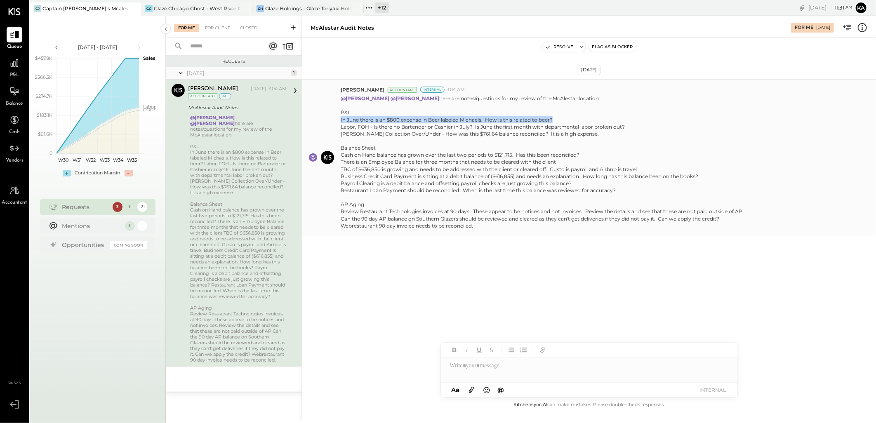
drag, startPoint x: 340, startPoint y: 120, endPoint x: 555, endPoint y: 116, distance: 215.4
click at [555, 116] on div "Chris Dash Accountant Internal 3:04 AM @Kapil Pandya @Manoj Bhagat here are not…" at bounding box center [589, 157] width 574 height 157
copy div "In June there is an $800 expense in Beer labeled Michaels. How is this related …"
click at [375, 127] on div "In June there is an $800 expense in Beer labeled Michaels. How is this related …" at bounding box center [542, 126] width 402 height 21
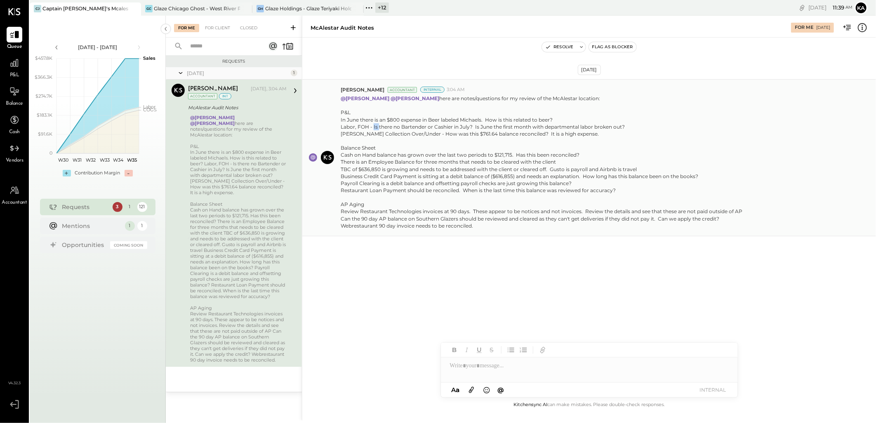
click at [375, 127] on div "In June there is an $800 expense in Beer labeled Michaels. How is this related …" at bounding box center [542, 126] width 402 height 21
click at [549, 150] on div "Balance Sheet" at bounding box center [542, 147] width 402 height 7
drag, startPoint x: 340, startPoint y: 126, endPoint x: 623, endPoint y: 126, distance: 283.4
click at [623, 126] on div "Chris Dash Accountant Internal 3:04 AM @Kapil Pandya @Manoj Bhagat here are not…" at bounding box center [589, 157] width 574 height 157
copy div "Labor, FOH - Is there no Bartender or Cashier in July? Is June the first month …"
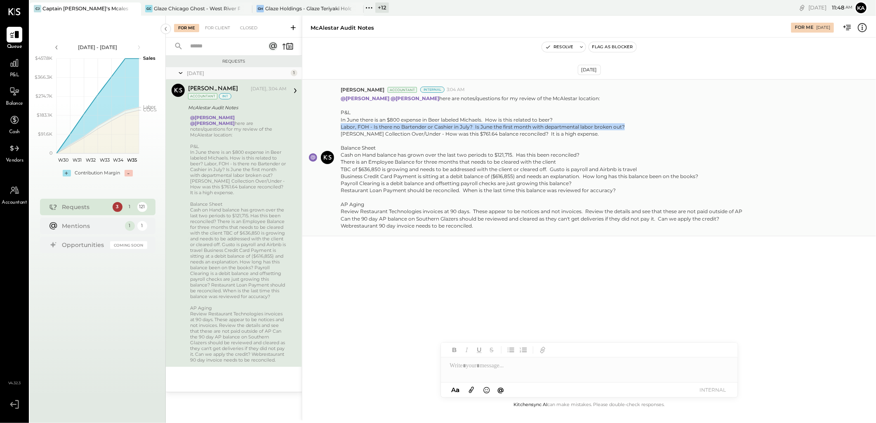
click at [379, 135] on div "In June there is an $800 expense in Beer labeled Michaels. How is this related …" at bounding box center [542, 126] width 402 height 21
drag, startPoint x: 339, startPoint y: 133, endPoint x: 584, endPoint y: 137, distance: 245.1
click at [584, 137] on div "Chris Dash Accountant Internal 3:04 AM @Kapil Pandya @Manoj Bhagat here are not…" at bounding box center [589, 157] width 574 height 157
copy div "June Cash Collection Over/Under - How was this $761.64 balance reconciled? It i…"
drag, startPoint x: 590, startPoint y: 271, endPoint x: 809, endPoint y: 270, distance: 218.2
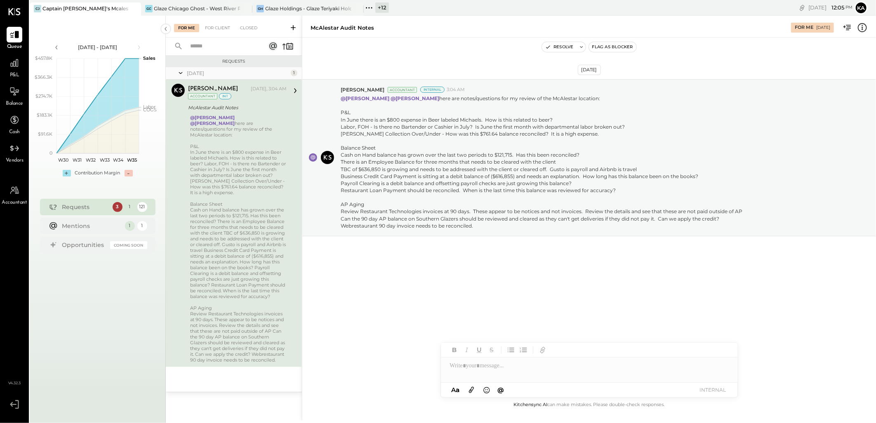
click at [590, 271] on div "Aug 27th, 2025 Chris Dash Accountant Internal 3:04 AM @Kapil Pandya @Manoj Bhag…" at bounding box center [589, 178] width 574 height 240
drag, startPoint x: 342, startPoint y: 153, endPoint x: 580, endPoint y: 154, distance: 238.4
click at [580, 154] on div "Cash on Hand balance has grown over the last two periods to $121,715. Has this …" at bounding box center [542, 172] width 402 height 42
copy div "Cash on Hand balance has grown over the last two periods to $121,715. Has this …"
click at [216, 27] on div "For Client" at bounding box center [217, 28] width 33 height 8
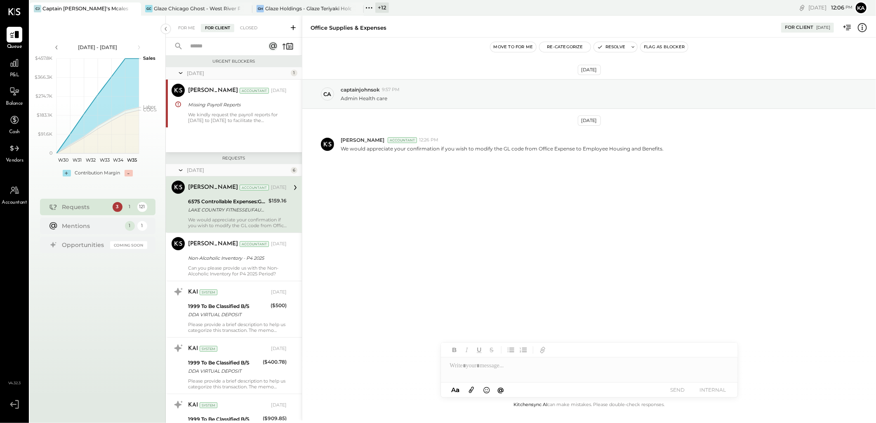
click at [225, 45] on input "text" at bounding box center [222, 47] width 75 height 14
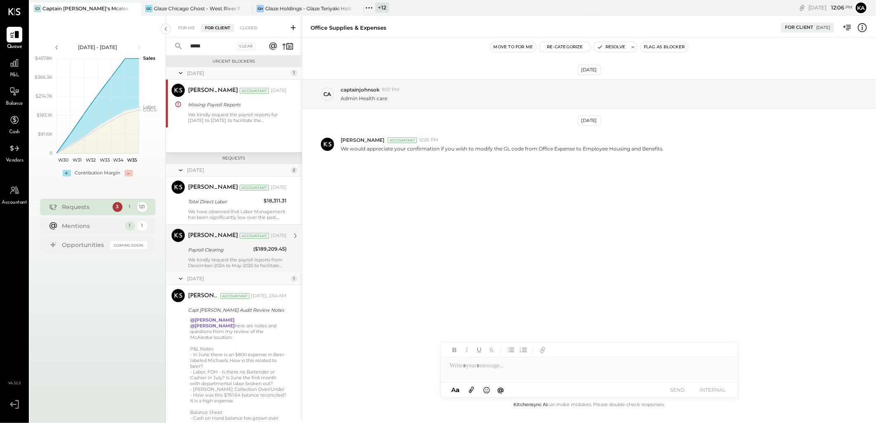
click at [217, 254] on div "Payroll Clearing" at bounding box center [219, 250] width 63 height 10
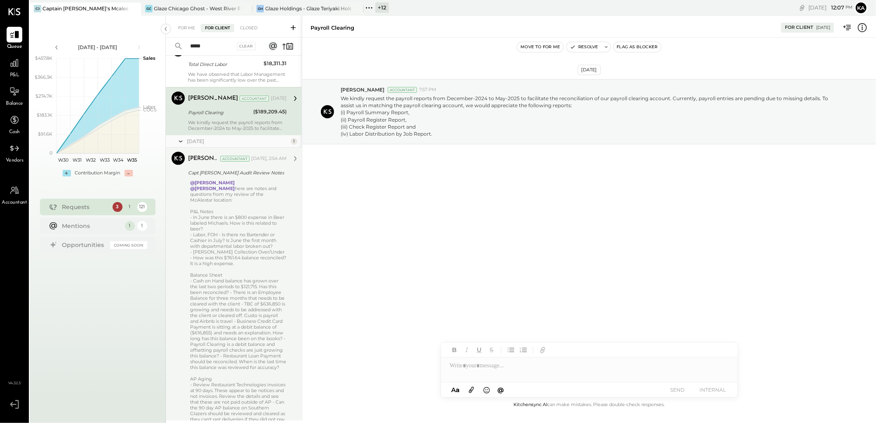
scroll to position [92, 0]
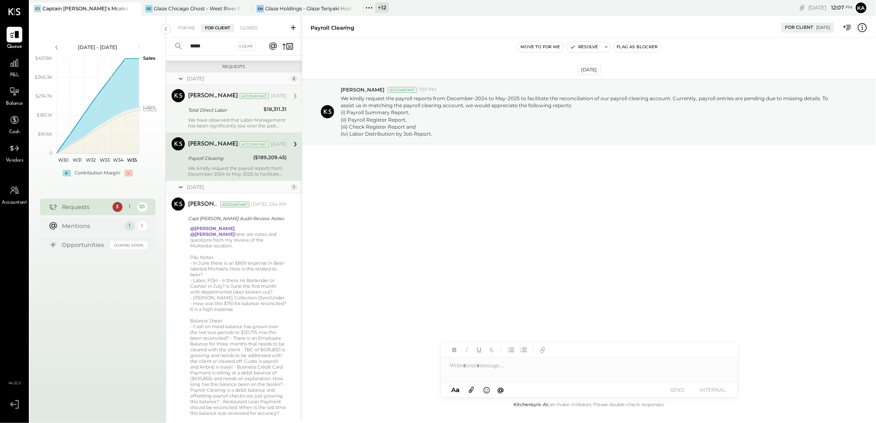
click at [223, 119] on div "We have observed that Labor Management has been significantly low over the past…" at bounding box center [237, 123] width 99 height 12
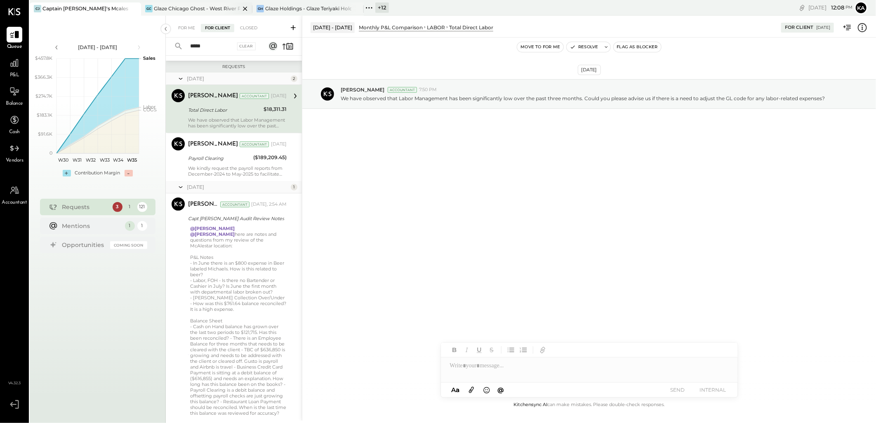
click at [247, 7] on icon at bounding box center [245, 9] width 10 height 10
drag, startPoint x: 245, startPoint y: 9, endPoint x: 295, endPoint y: 43, distance: 60.3
click at [244, 9] on icon at bounding box center [245, 9] width 10 height 10
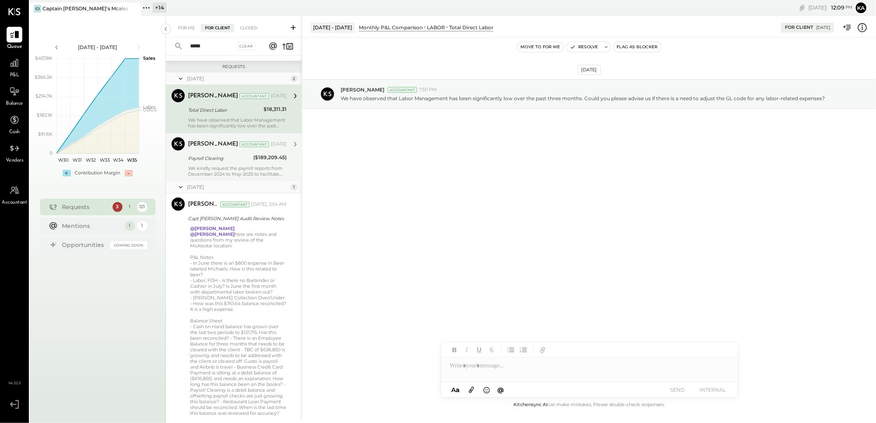
drag, startPoint x: 234, startPoint y: 172, endPoint x: 257, endPoint y: 156, distance: 28.2
click at [234, 172] on div "We kindly request the payroll reports from December-2024 to May-2025 to facilit…" at bounding box center [237, 171] width 99 height 12
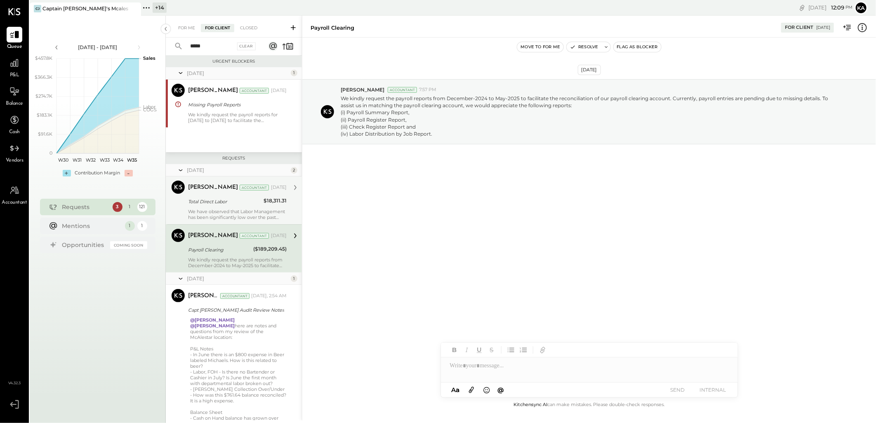
click at [213, 46] on input "*****" at bounding box center [210, 47] width 50 height 14
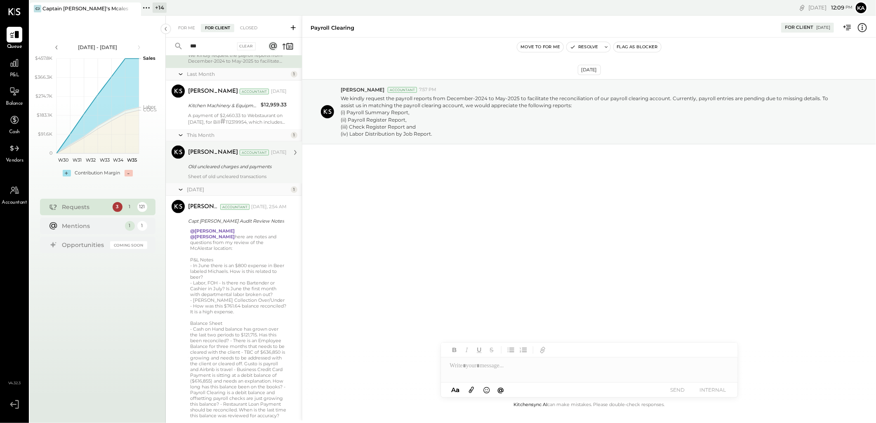
scroll to position [77, 0]
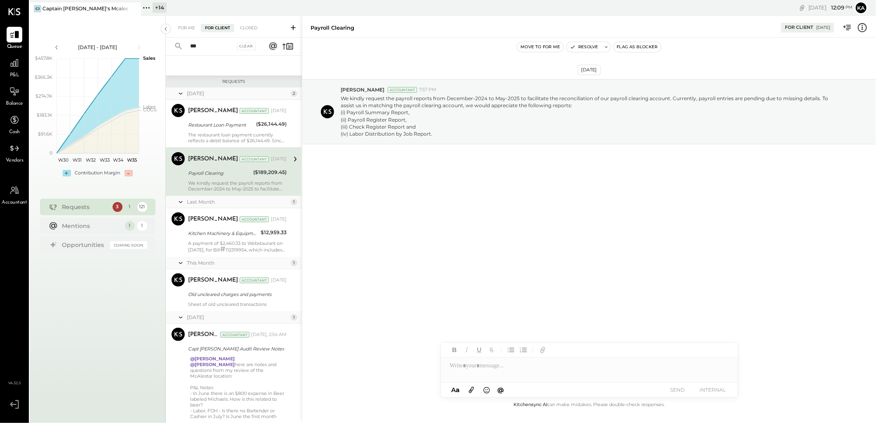
click at [219, 43] on input "***" at bounding box center [210, 47] width 50 height 14
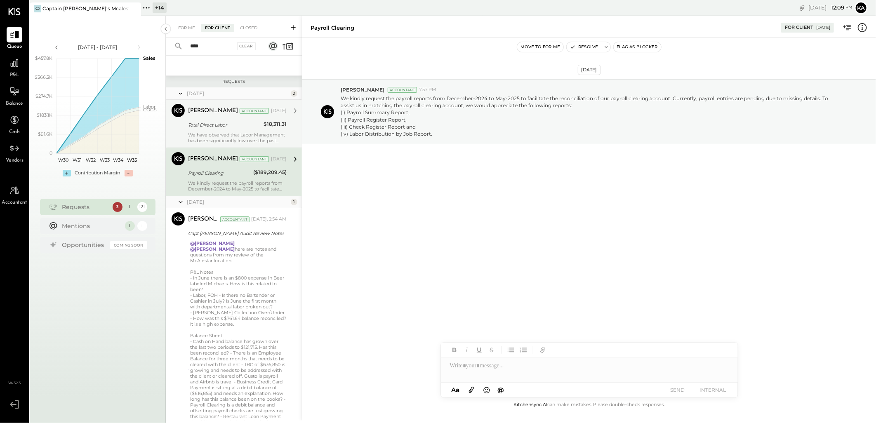
type input "****"
click at [229, 136] on div "We have observed that Labor Management has been significantly low over the past…" at bounding box center [237, 138] width 99 height 12
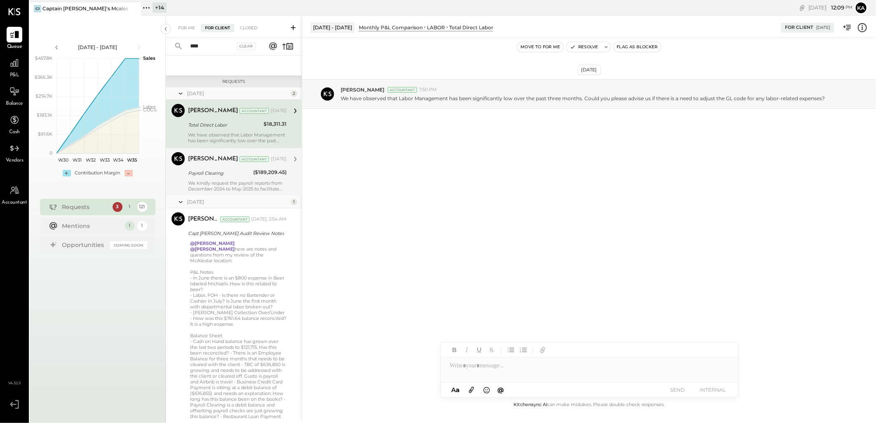
click at [225, 182] on div "We kindly request the payroll reports from December-2024 to May-2025 to facilit…" at bounding box center [237, 186] width 99 height 12
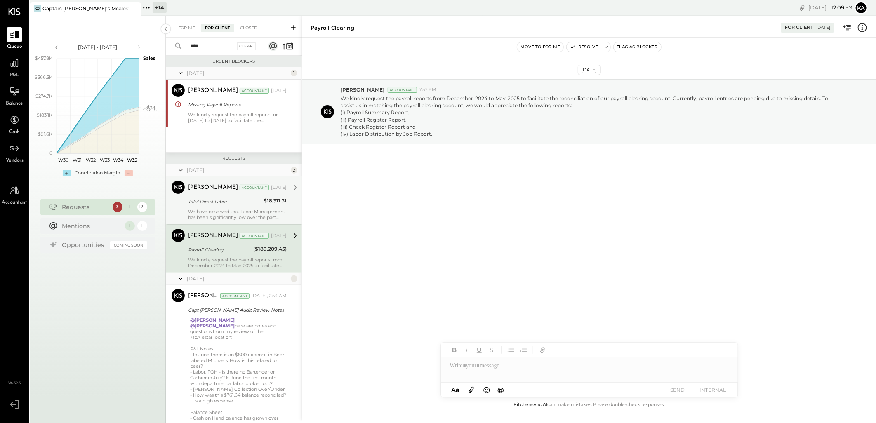
click at [217, 36] on div "For Me For Client Closed" at bounding box center [234, 27] width 136 height 22
click at [215, 46] on input "****" at bounding box center [210, 47] width 50 height 14
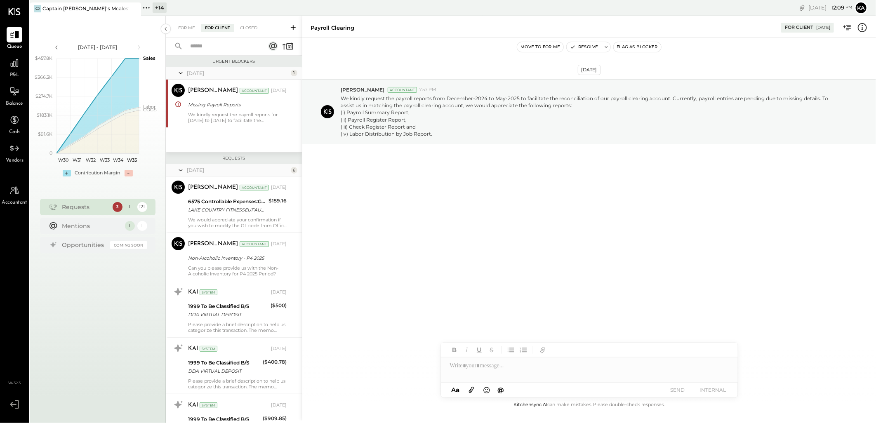
click at [249, 23] on div "For Me For Client Closed" at bounding box center [234, 27] width 136 height 22
click at [252, 24] on div "Closed" at bounding box center [249, 28] width 26 height 8
click at [248, 26] on div "Closed" at bounding box center [249, 28] width 26 height 8
click at [250, 28] on div "Closed" at bounding box center [249, 28] width 26 height 8
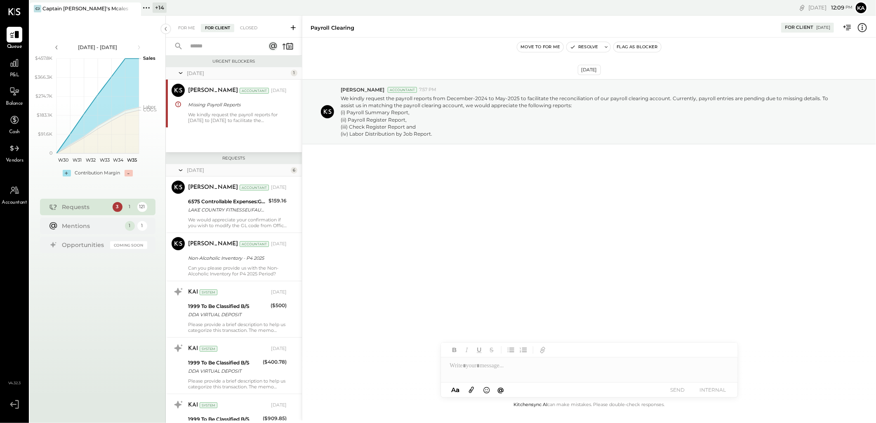
click at [250, 28] on div "Closed" at bounding box center [249, 28] width 26 height 8
click at [188, 26] on div "For Me" at bounding box center [186, 28] width 25 height 8
click at [190, 28] on div "For Me" at bounding box center [186, 28] width 25 height 8
click at [250, 29] on div "Closed" at bounding box center [249, 28] width 26 height 8
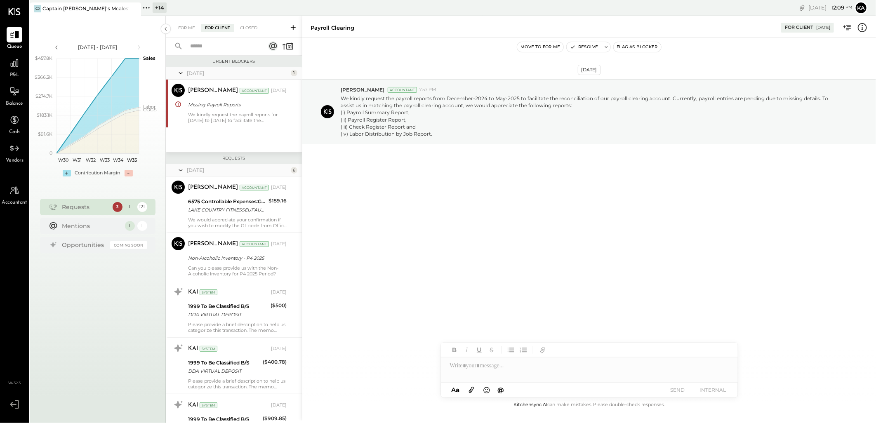
click at [165, 27] on icon at bounding box center [165, 28] width 9 height 15
click at [302, 27] on div "Payroll Clearing For Client 06/04/2025" at bounding box center [589, 26] width 574 height 17
click at [302, 26] on div "Payroll Clearing For Client 06/04/2025" at bounding box center [589, 26] width 574 height 17
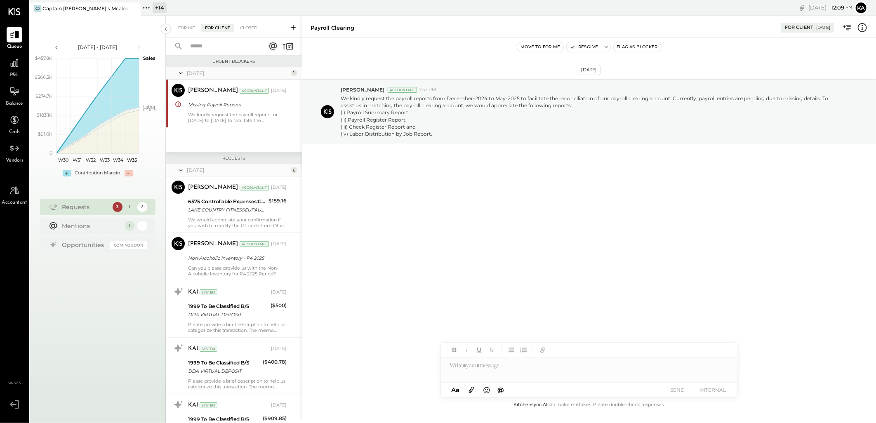
click at [302, 26] on div "Payroll Clearing For Client 06/04/2025" at bounding box center [589, 26] width 574 height 17
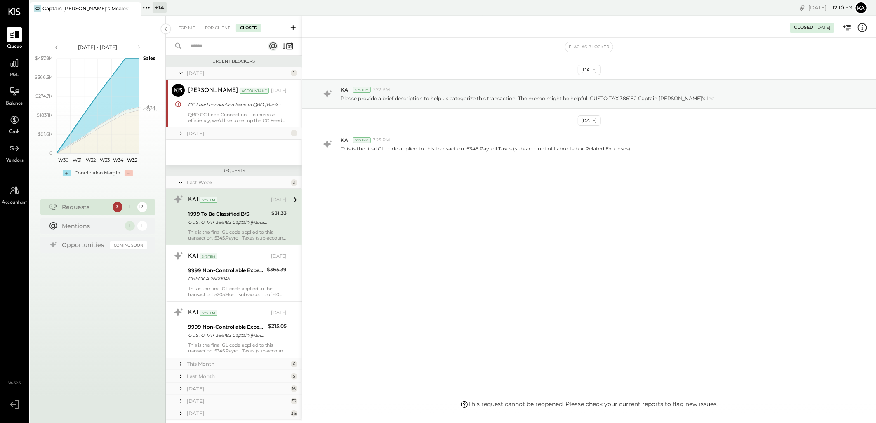
click at [218, 47] on input "text" at bounding box center [222, 47] width 75 height 14
click at [226, 43] on input "****" at bounding box center [222, 47] width 75 height 14
click at [229, 46] on input "****" at bounding box center [222, 47] width 75 height 14
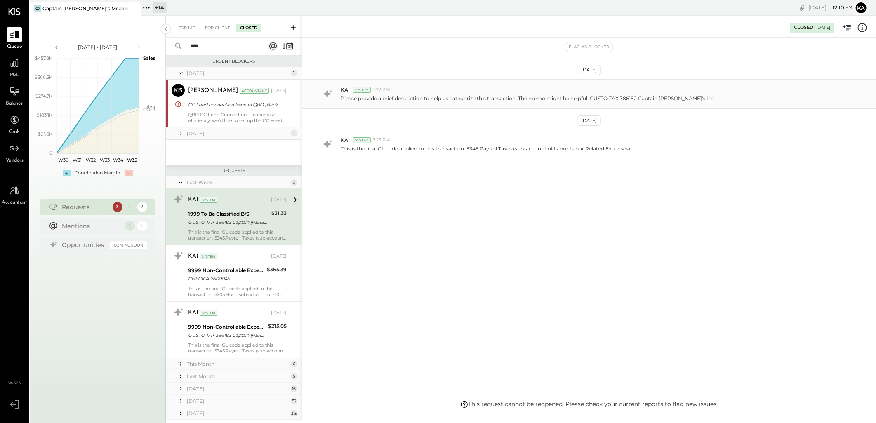
click at [231, 45] on input "****" at bounding box center [222, 47] width 75 height 14
type input "****"
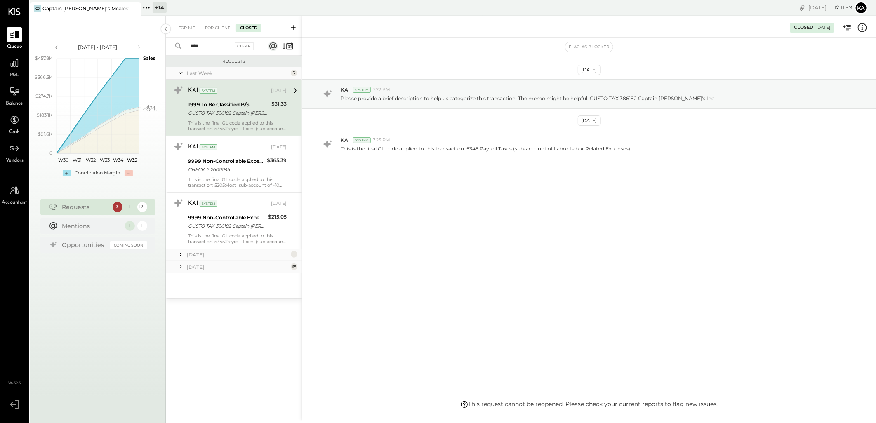
click at [179, 252] on icon at bounding box center [181, 254] width 8 height 8
click at [178, 316] on icon at bounding box center [181, 317] width 8 height 8
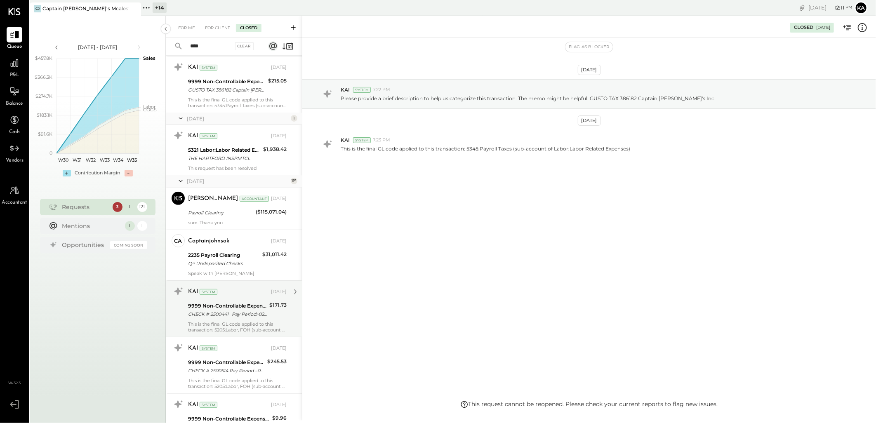
scroll to position [137, 0]
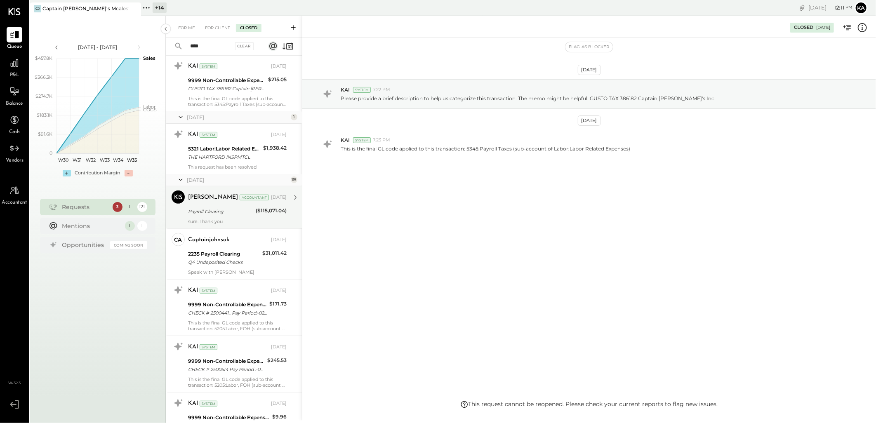
click at [218, 219] on div "sure. Thank you" at bounding box center [237, 222] width 99 height 6
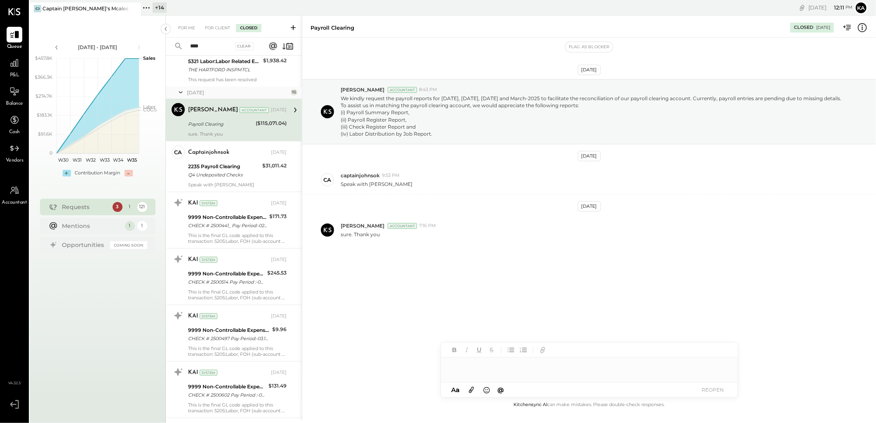
scroll to position [229, 0]
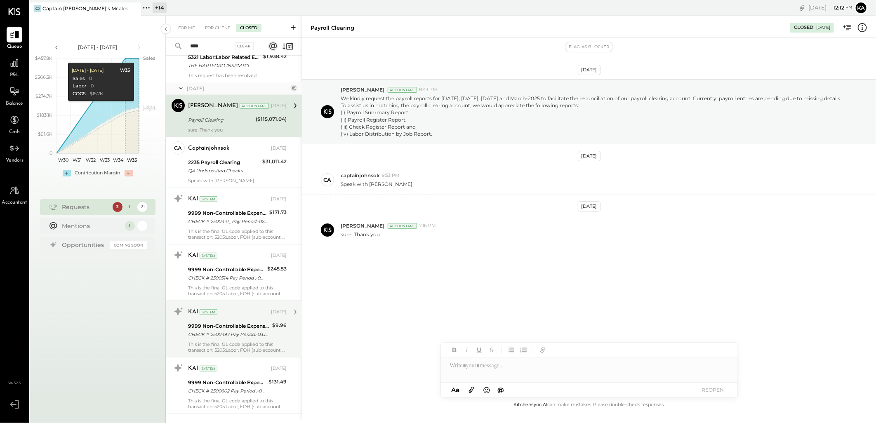
click at [222, 339] on div "9999 Non-Controllable Expenses:Other Income and Expenses:To Be Classified CHECK…" at bounding box center [229, 330] width 82 height 18
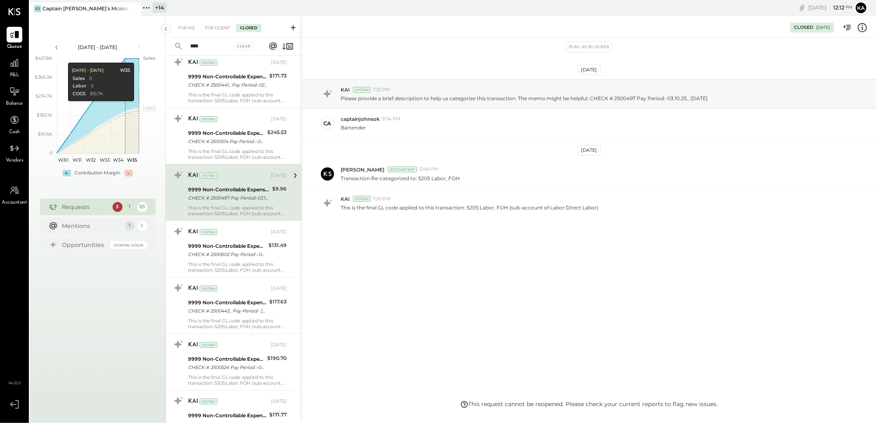
scroll to position [366, 0]
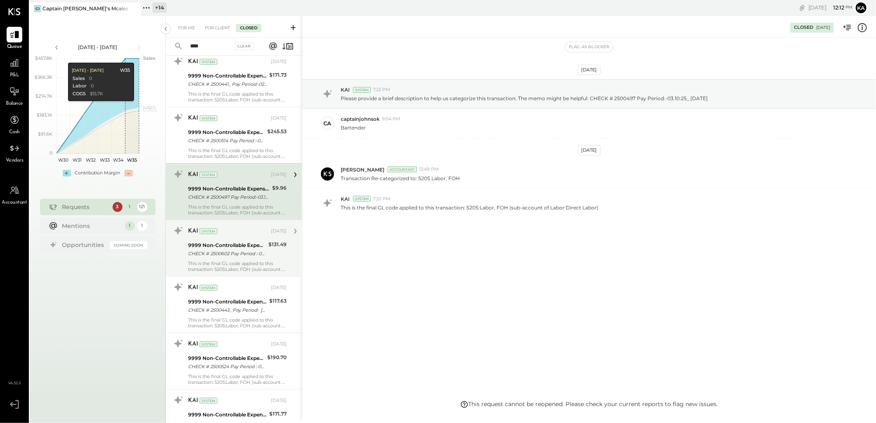
click at [219, 253] on div "CHECK # 2500602 Pay Period :-03.24.25_04.06.25" at bounding box center [227, 254] width 78 height 8
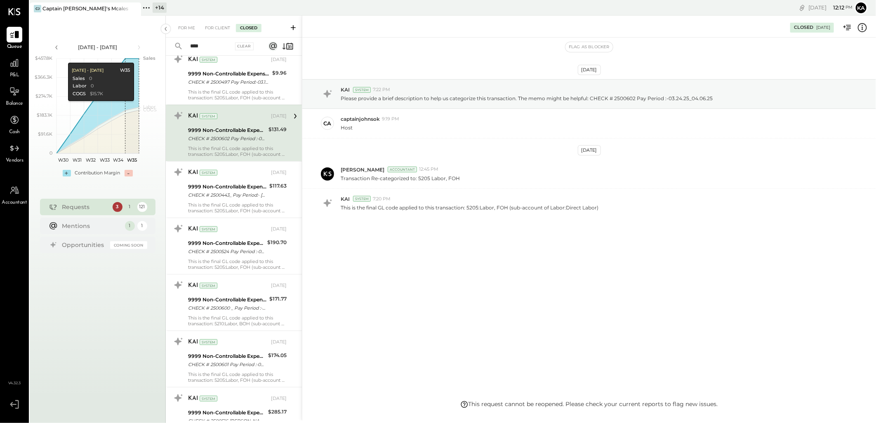
scroll to position [504, 0]
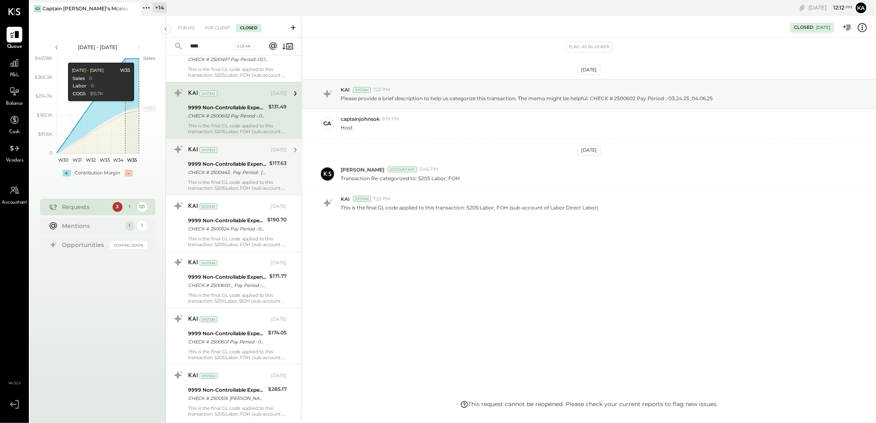
click at [228, 174] on div "CHECK # 2500443_ Pay Period:- 02/24/25 to 03/09/25" at bounding box center [227, 172] width 79 height 8
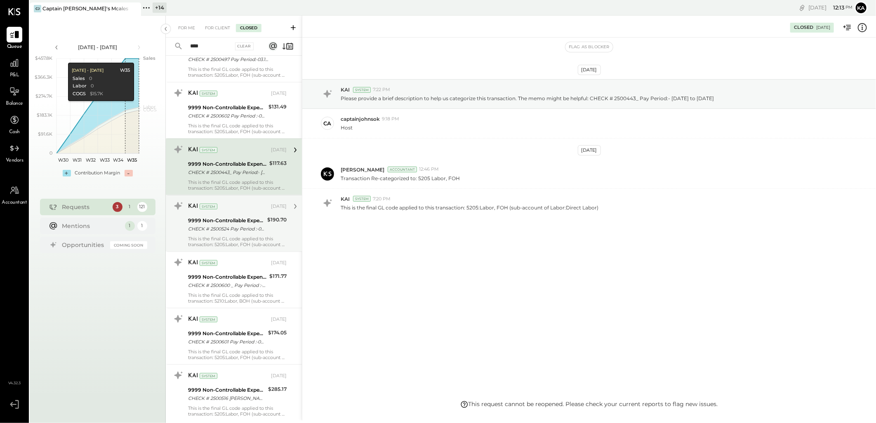
click at [236, 223] on div "9999 Non-Controllable Expenses:Other Income and Expenses:To Be Classified" at bounding box center [226, 221] width 77 height 8
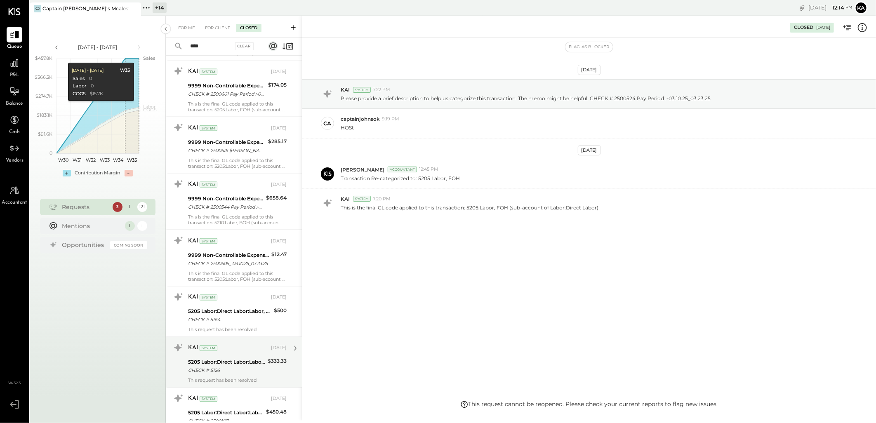
scroll to position [825, 0]
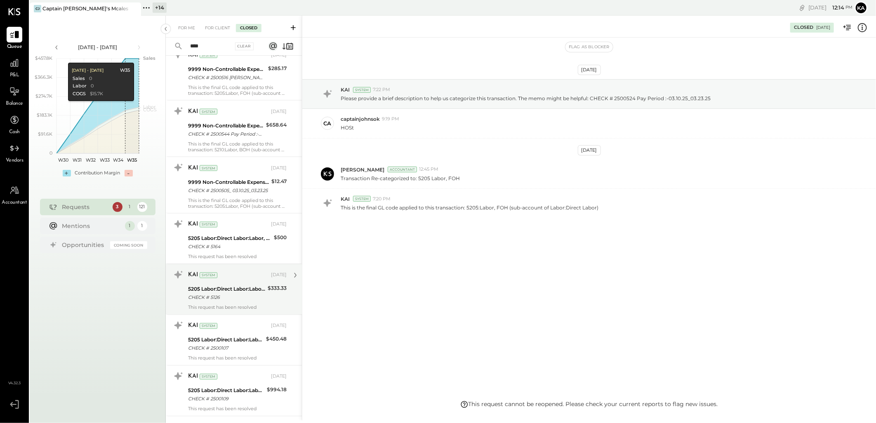
click at [236, 292] on div "5205 Labor:Direct Labor:Labor, FOH" at bounding box center [226, 289] width 77 height 8
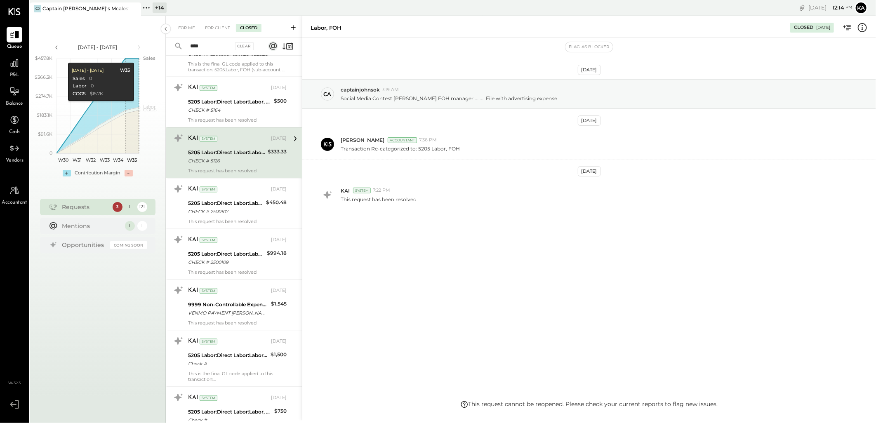
scroll to position [962, 0]
click at [237, 217] on div "KAI System Apr 16, 2025 5205 Labor:Direct Labor:Labor, FOH CHECK # 2500107 $450…" at bounding box center [237, 203] width 99 height 42
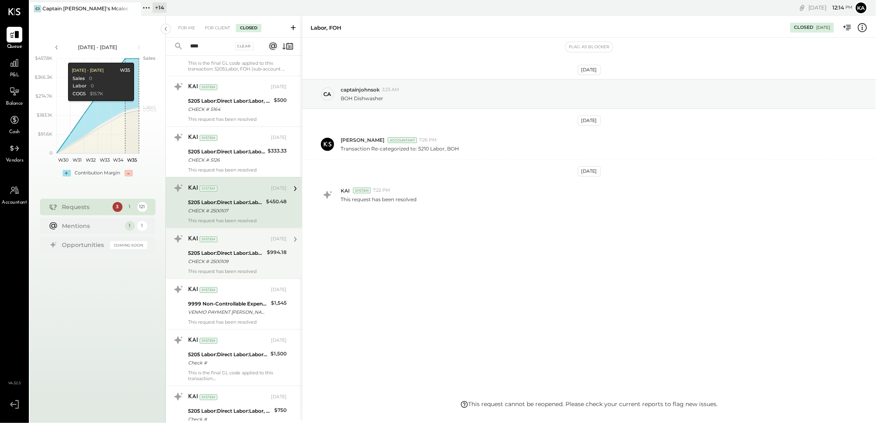
scroll to position [1008, 0]
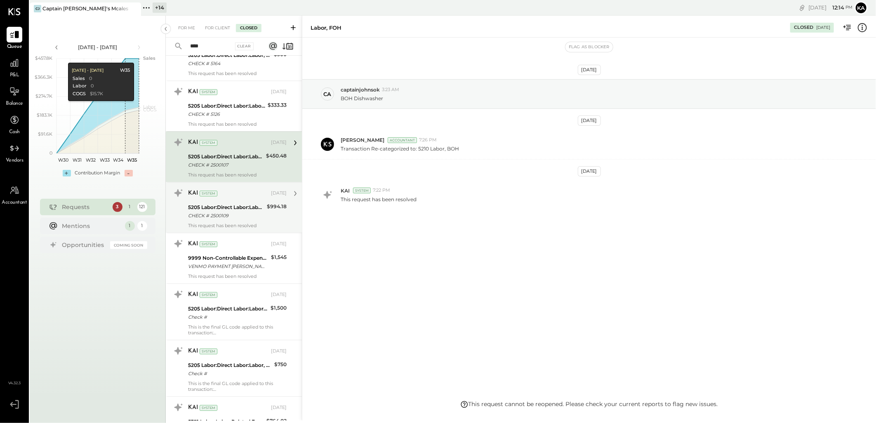
click at [239, 215] on div "CHECK # 2500109" at bounding box center [226, 216] width 76 height 8
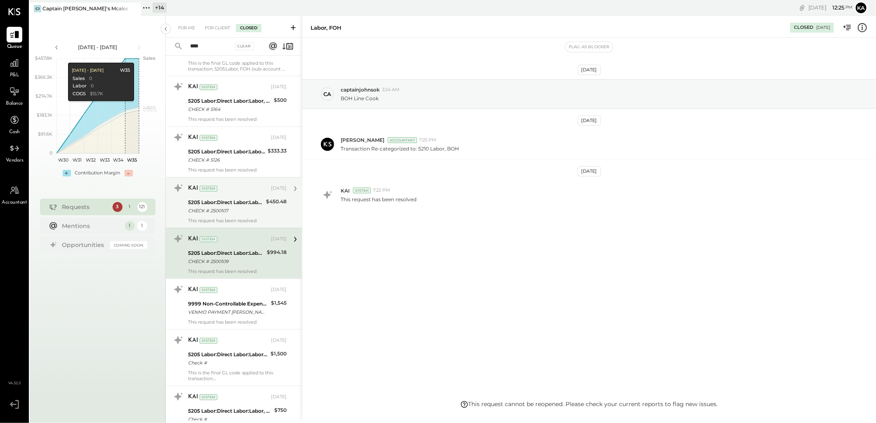
scroll to position [871, 0]
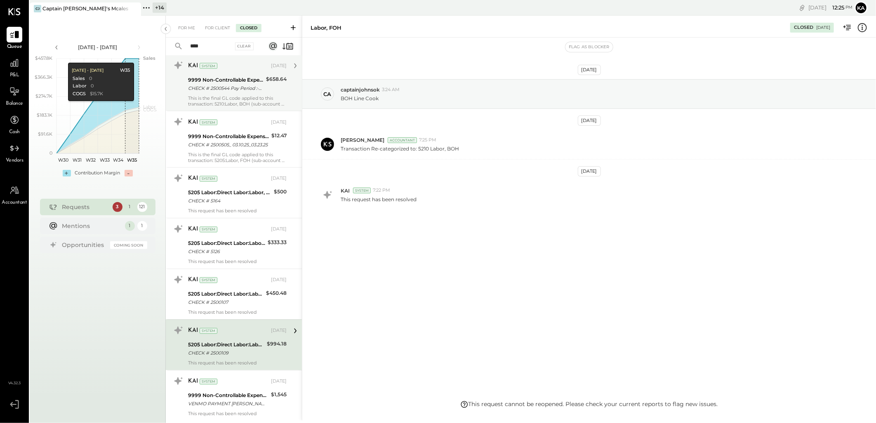
click at [236, 95] on div "This is the final GL code applied to this transaction: 5210:Labor, BOH (sub-acc…" at bounding box center [237, 101] width 99 height 12
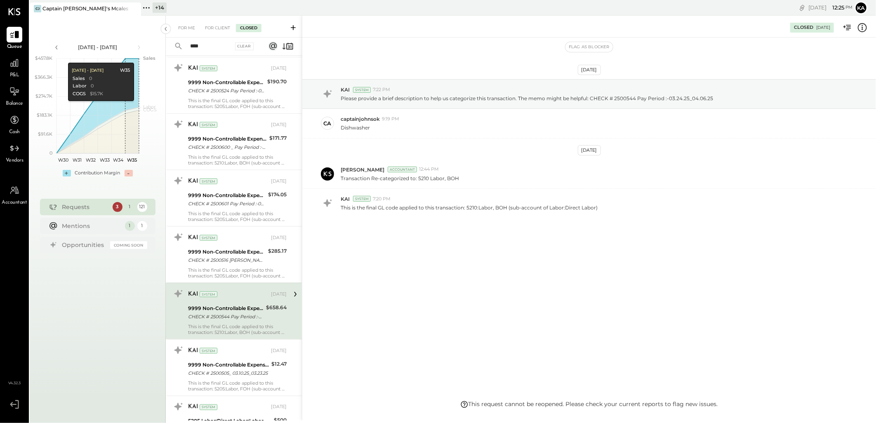
scroll to position [641, 0]
click at [239, 91] on div "CHECK # 2500524 Pay Period :-03.10.25_03.23.25" at bounding box center [226, 91] width 77 height 8
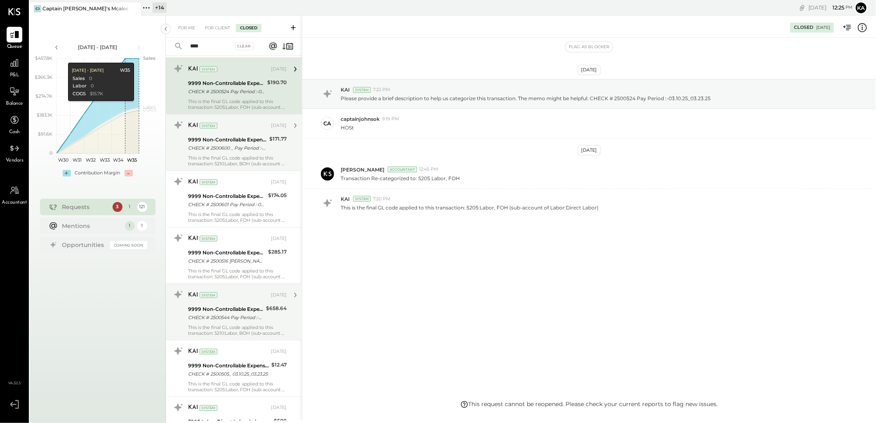
click at [251, 133] on div "KAI System Apr 17, 2025 9999 Non-Controllable Expenses:Other Income and Expense…" at bounding box center [237, 143] width 99 height 48
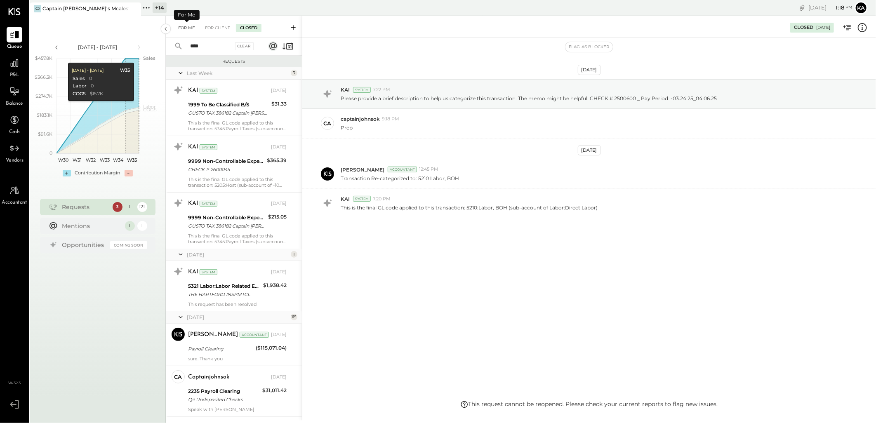
click at [193, 26] on div "For Me" at bounding box center [186, 28] width 25 height 8
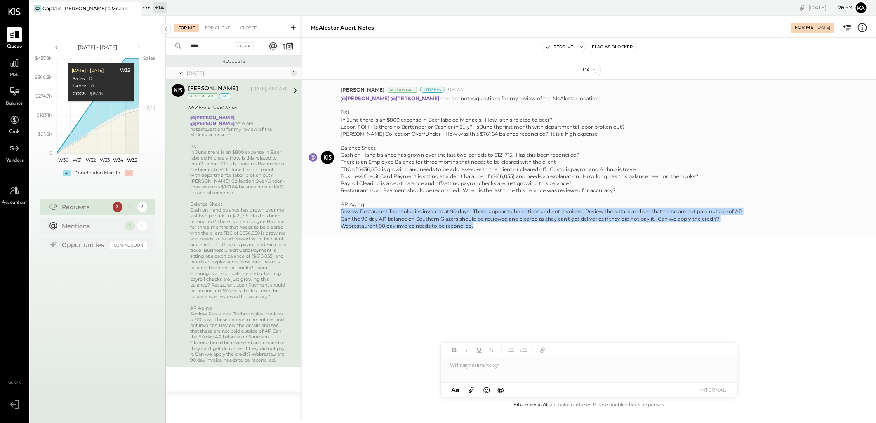
drag, startPoint x: 342, startPoint y: 211, endPoint x: 476, endPoint y: 227, distance: 135.4
click at [476, 227] on div "Review Restaurant Technologies invoices at 90 days. These appear to be notices …" at bounding box center [542, 218] width 402 height 21
copy div "Review Restaurant Technologies invoices at 90 days. These appear to be notices …"
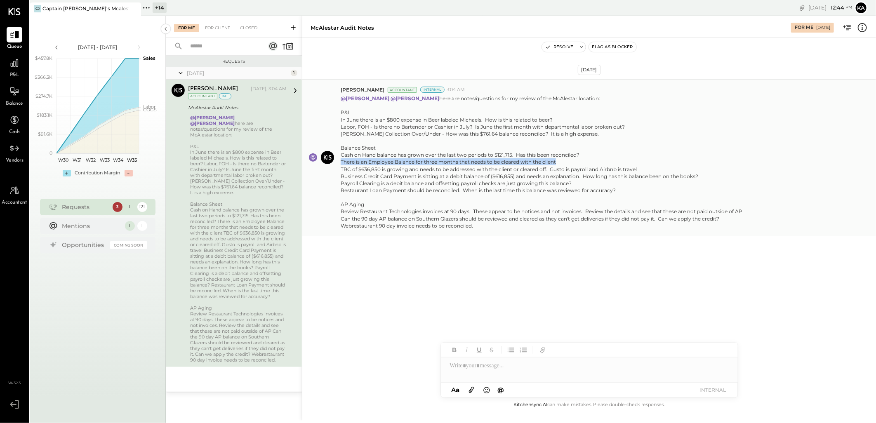
drag, startPoint x: 341, startPoint y: 162, endPoint x: 560, endPoint y: 164, distance: 218.6
click at [560, 164] on div "Cash on Hand balance has grown over the last two periods to $121,715. Has this …" at bounding box center [542, 172] width 402 height 42
click at [220, 29] on div "For Client" at bounding box center [217, 28] width 33 height 8
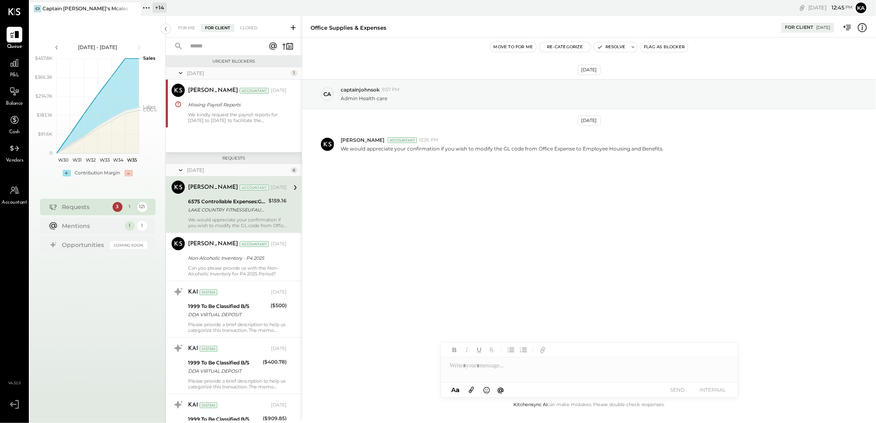
click at [237, 45] on input "text" at bounding box center [222, 47] width 75 height 14
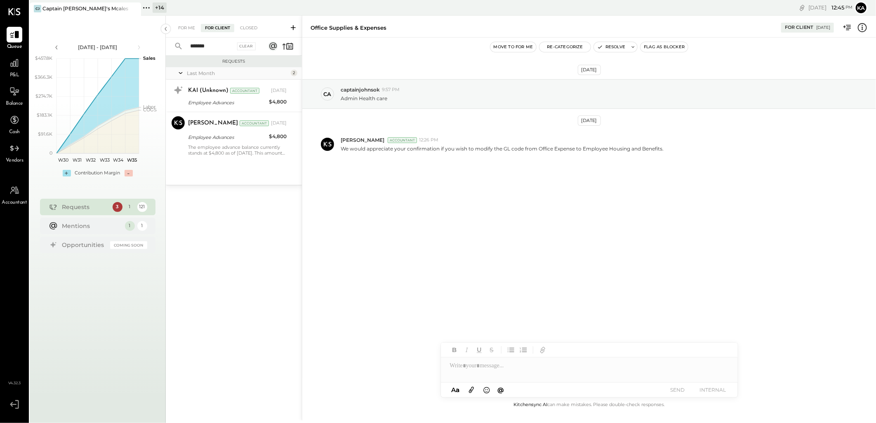
type input "*******"
click at [219, 102] on div "Employee Advances" at bounding box center [227, 103] width 78 height 8
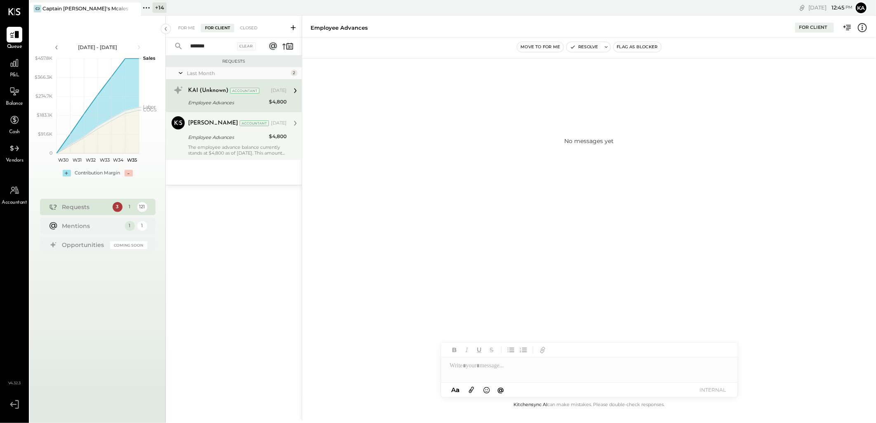
click at [233, 147] on div "The employee advance balance currently stands at $4,800 as of June 30, 2025. Th…" at bounding box center [237, 150] width 99 height 12
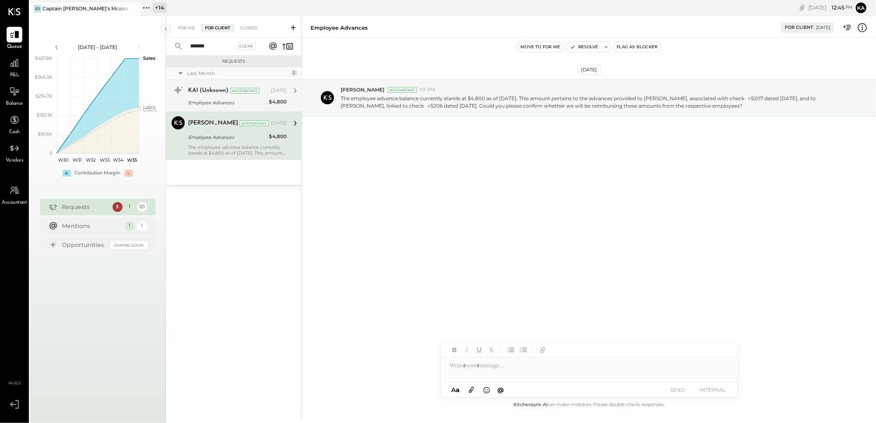
click at [220, 100] on div "Employee Advances" at bounding box center [227, 103] width 78 height 8
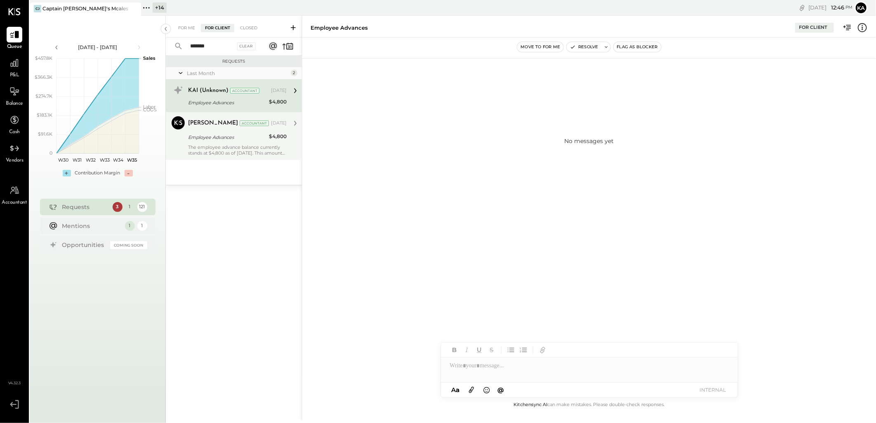
click at [294, 91] on icon at bounding box center [295, 90] width 11 height 11
click at [248, 145] on div "The employee advance balance currently stands at $4,800 as of June 30, 2025. Th…" at bounding box center [237, 150] width 99 height 12
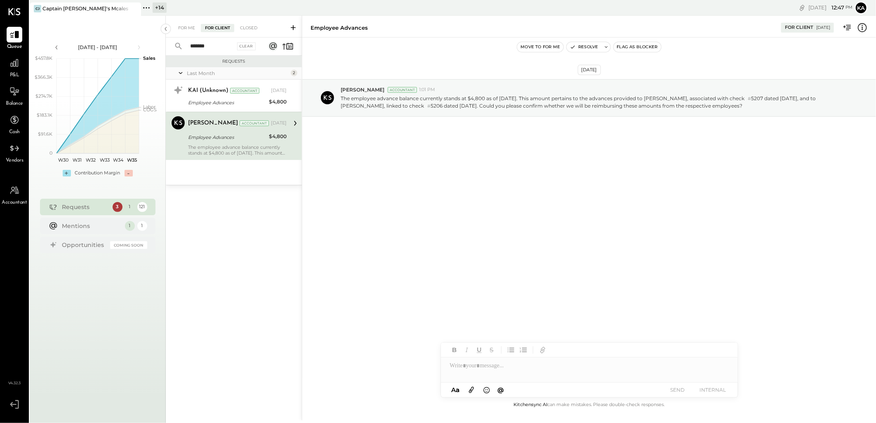
click at [221, 49] on input "*******" at bounding box center [210, 47] width 50 height 14
click at [252, 26] on div "Closed" at bounding box center [249, 28] width 26 height 8
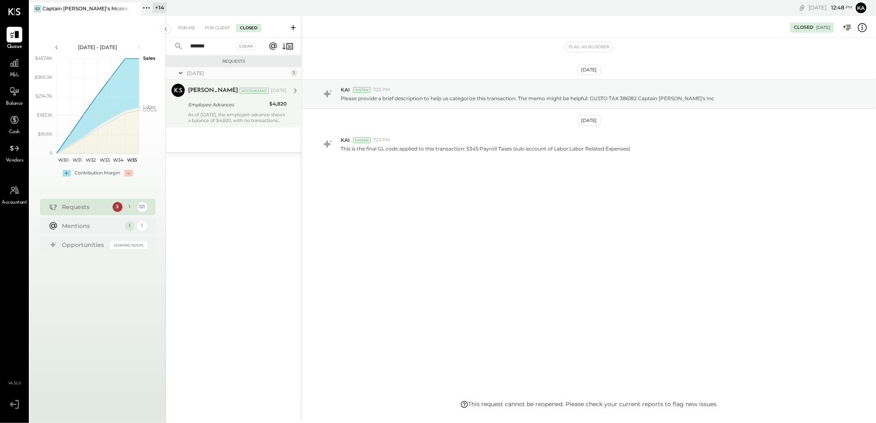
click at [230, 116] on div "As of [DATE], the employee advance shows a balance of $4,820, with no transacti…" at bounding box center [237, 118] width 99 height 12
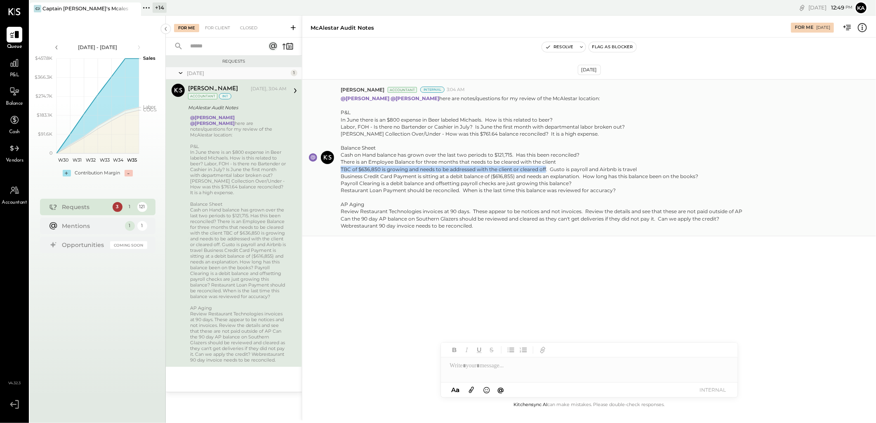
drag, startPoint x: 342, startPoint y: 168, endPoint x: 546, endPoint y: 171, distance: 204.6
click at [546, 171] on div "Cash on Hand balance has grown over the last two periods to $121,715. Has this …" at bounding box center [542, 172] width 402 height 42
copy div "TBC of $636,850 is growing and needs to be addressed with the client or cleared…"
click at [574, 168] on div "Cash on Hand balance has grown over the last two periods to $121,715. Has this …" at bounding box center [542, 172] width 402 height 42
drag, startPoint x: 550, startPoint y: 168, endPoint x: 639, endPoint y: 169, distance: 88.7
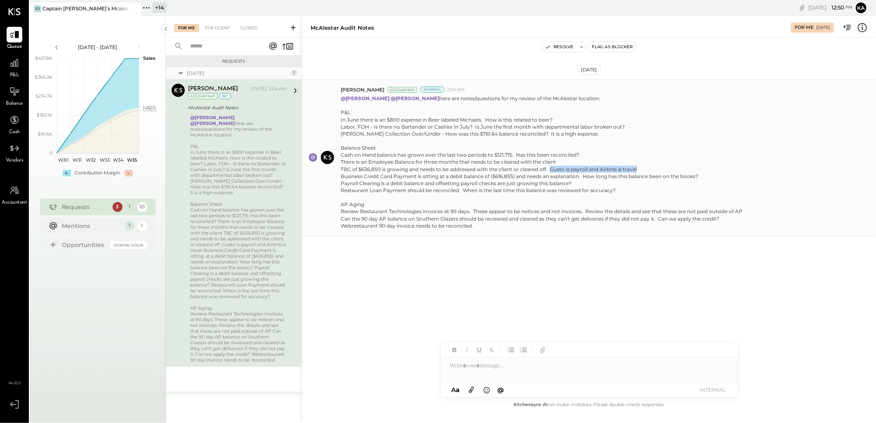
click at [639, 169] on div "Cash on Hand balance has grown over the last two periods to $121,715. Has this …" at bounding box center [542, 172] width 402 height 42
copy div "Gusto is payroll and Airbnb is travel"
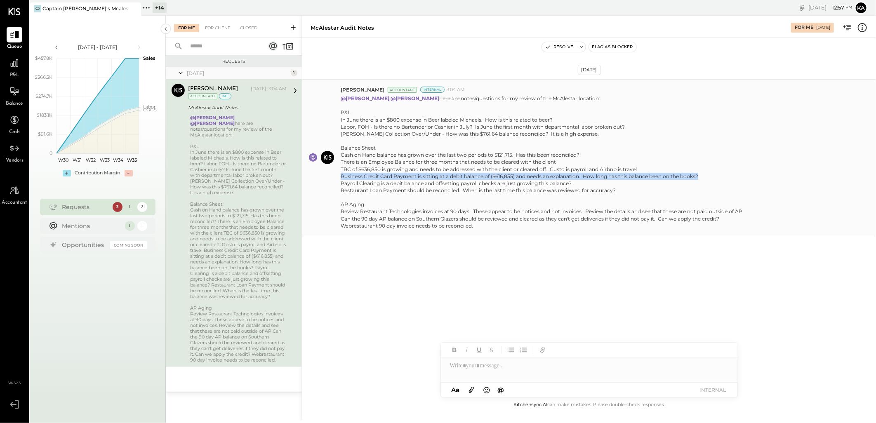
drag, startPoint x: 339, startPoint y: 176, endPoint x: 705, endPoint y: 176, distance: 366.3
click at [705, 176] on div "[PERSON_NAME] Accountant Internal 3:04 AM @[PERSON_NAME] @[PERSON_NAME] here ar…" at bounding box center [589, 157] width 574 height 157
copy div "Business Credit Card Payment is sitting at a debit balance of ($616,855) and ne…"
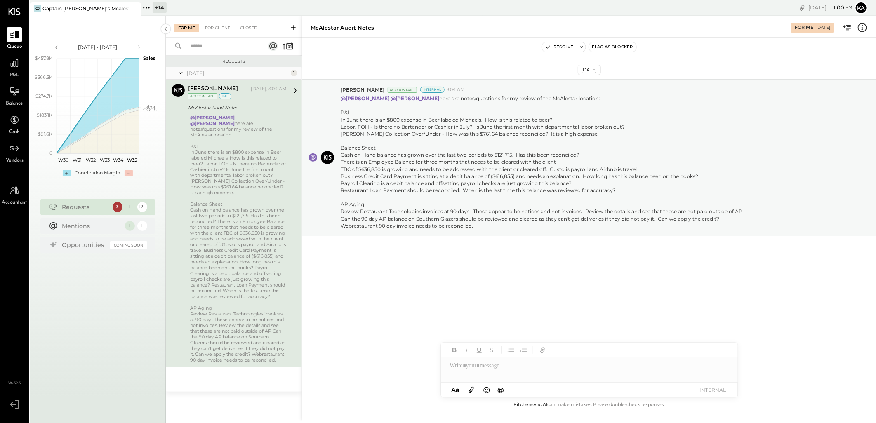
click at [230, 42] on input "text" at bounding box center [222, 47] width 75 height 14
click at [220, 28] on div "For Client" at bounding box center [217, 28] width 33 height 8
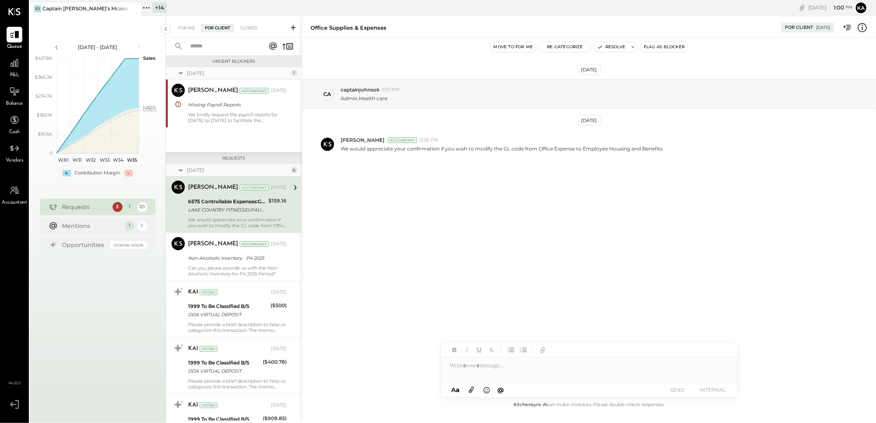
click at [236, 44] on input "text" at bounding box center [222, 47] width 75 height 14
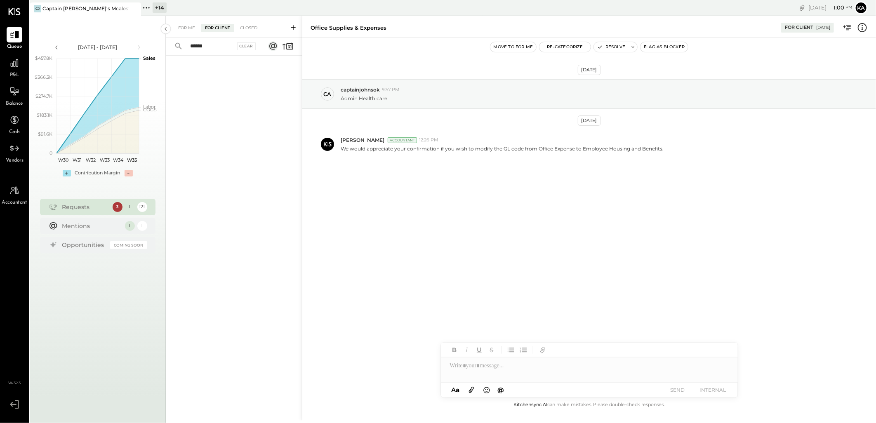
click at [192, 45] on input "******" at bounding box center [210, 47] width 50 height 14
click at [212, 44] on input "******" at bounding box center [210, 47] width 50 height 14
type input "******"
click at [199, 47] on input "******" at bounding box center [210, 47] width 50 height 14
click at [200, 47] on input "******" at bounding box center [210, 47] width 50 height 14
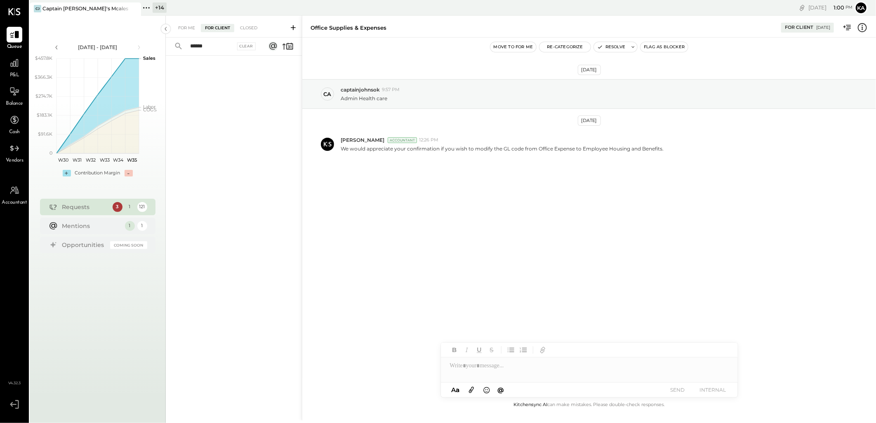
click at [200, 47] on input "******" at bounding box center [210, 47] width 50 height 14
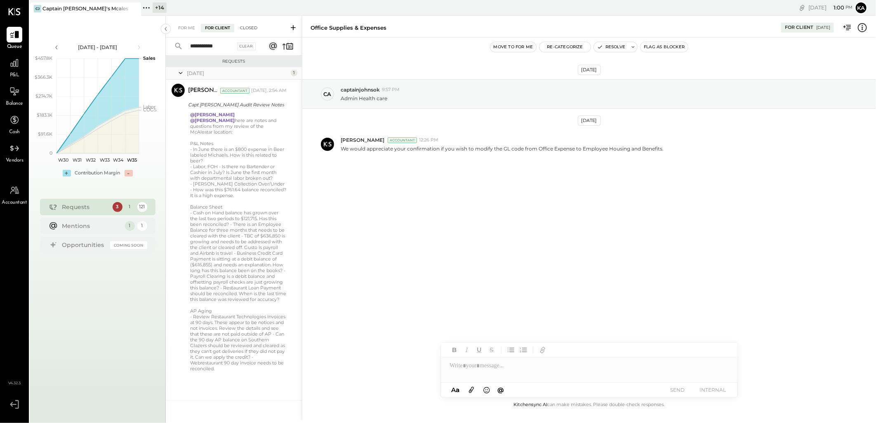
type input "**********"
click at [249, 29] on div "Closed" at bounding box center [249, 28] width 26 height 8
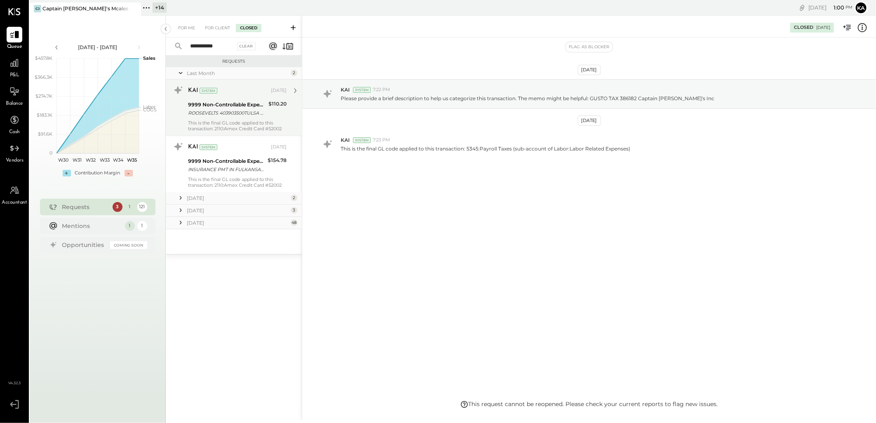
click at [240, 113] on div "ROOSEVELTS 403903500TULSA OK" at bounding box center [227, 113] width 78 height 8
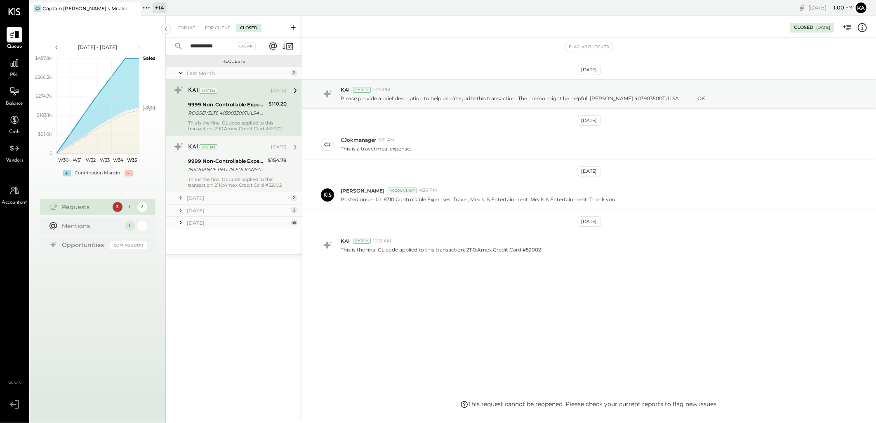
click at [234, 166] on div "INSURANCE PMT IN FULKANSAS CITY [GEOGRAPHIC_DATA]" at bounding box center [226, 169] width 77 height 8
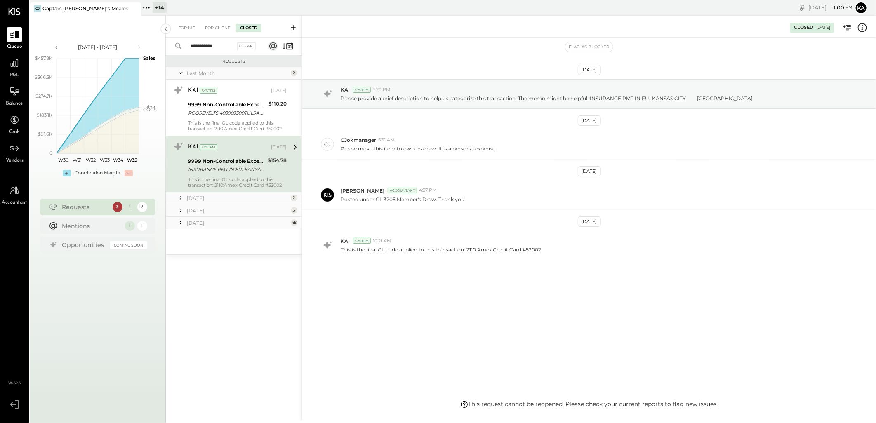
click at [183, 196] on icon at bounding box center [181, 198] width 8 height 8
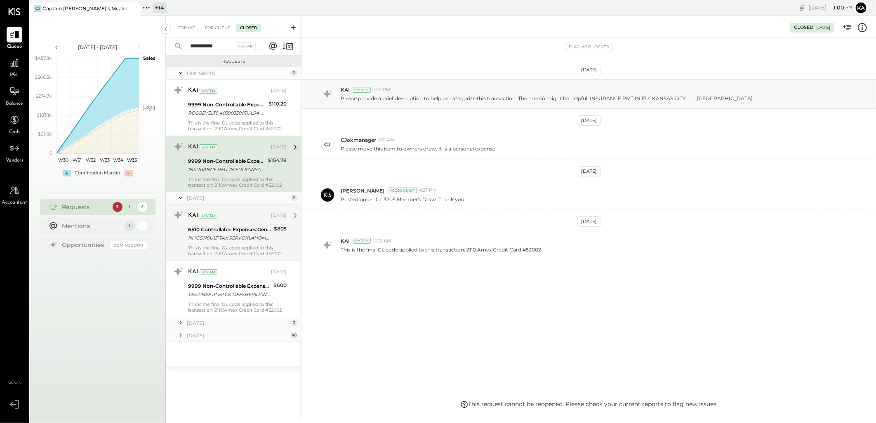
click at [230, 236] on div "IN *CONSULT TAX SERVOKLAHOMA CITY OK" at bounding box center [229, 238] width 83 height 8
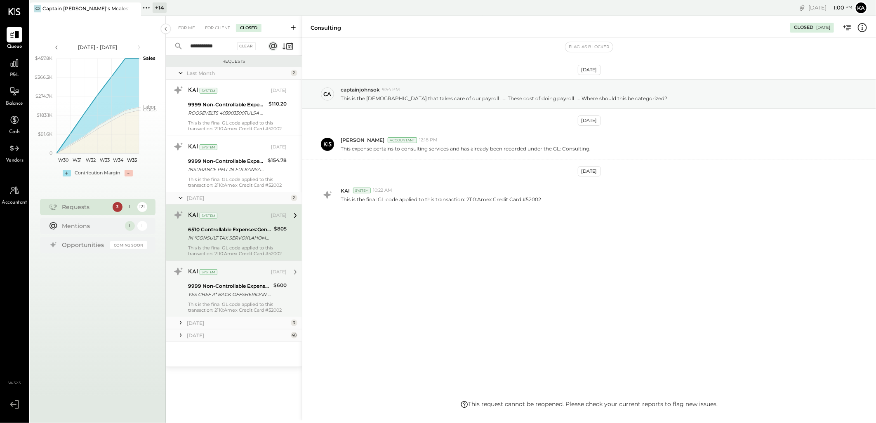
click at [243, 292] on div "YES CHEF A* BACK OFFSHERIDAN WY" at bounding box center [229, 294] width 83 height 8
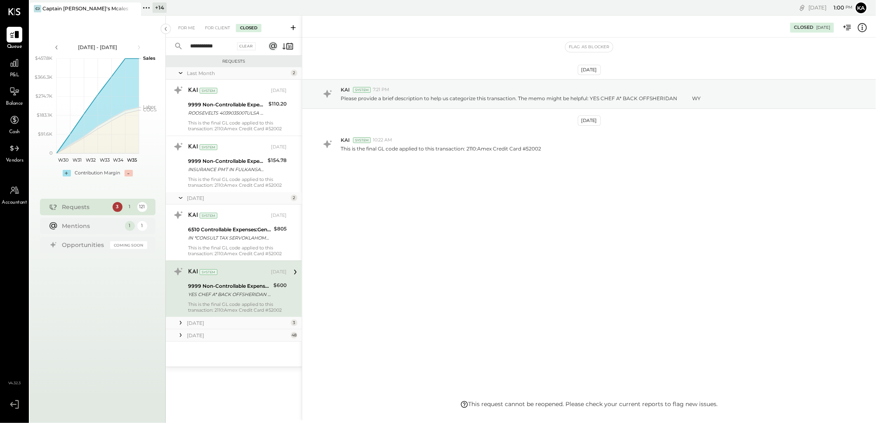
click at [180, 323] on icon at bounding box center [181, 323] width 8 height 8
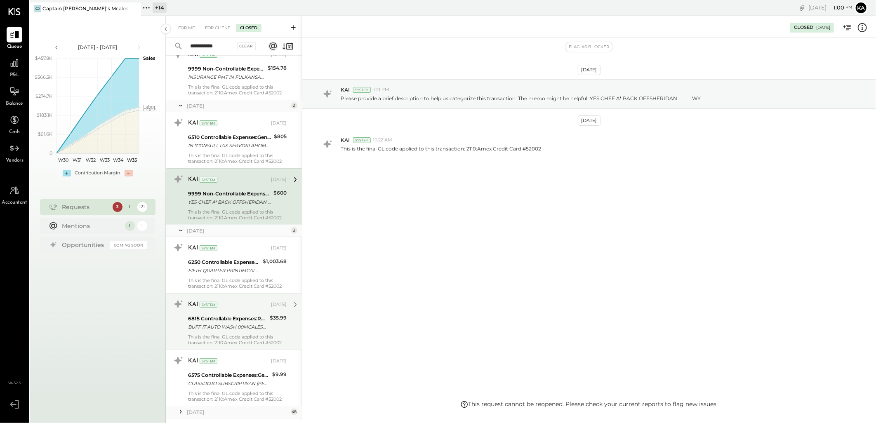
scroll to position [116, 0]
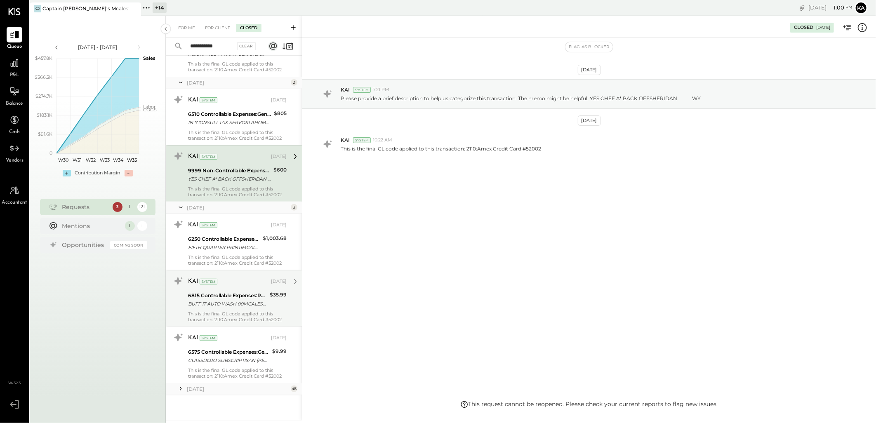
drag, startPoint x: 240, startPoint y: 254, endPoint x: 245, endPoint y: 291, distance: 37.5
click at [242, 258] on div "KAI System May 09, 2025 6250 Controllable Expenses:Marketing & Advertising FIFT…" at bounding box center [237, 242] width 99 height 48
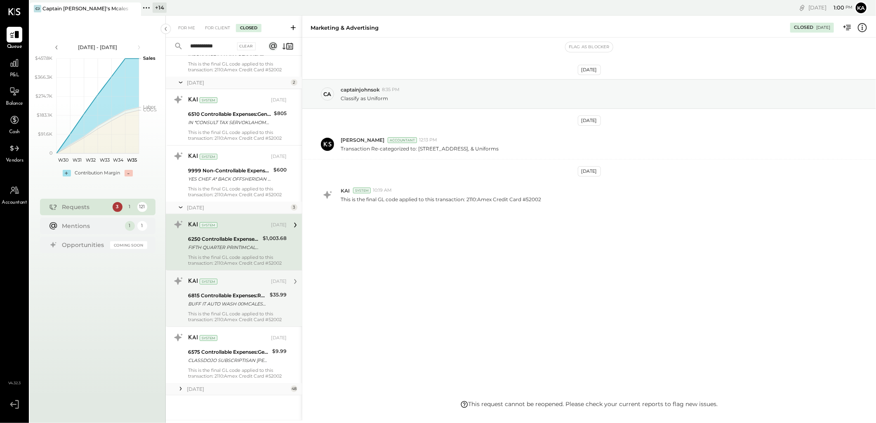
click at [245, 295] on div "6815 Controllable Expenses:Repairs & Maintenance:Repair & Maintenance, Facility" at bounding box center [227, 296] width 79 height 8
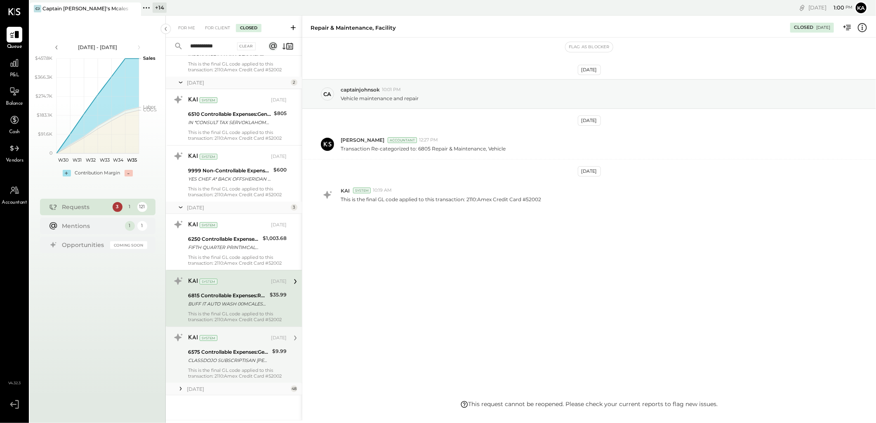
drag, startPoint x: 246, startPoint y: 342, endPoint x: 252, endPoint y: 296, distance: 46.2
click at [245, 342] on div "KAI System" at bounding box center [228, 338] width 81 height 8
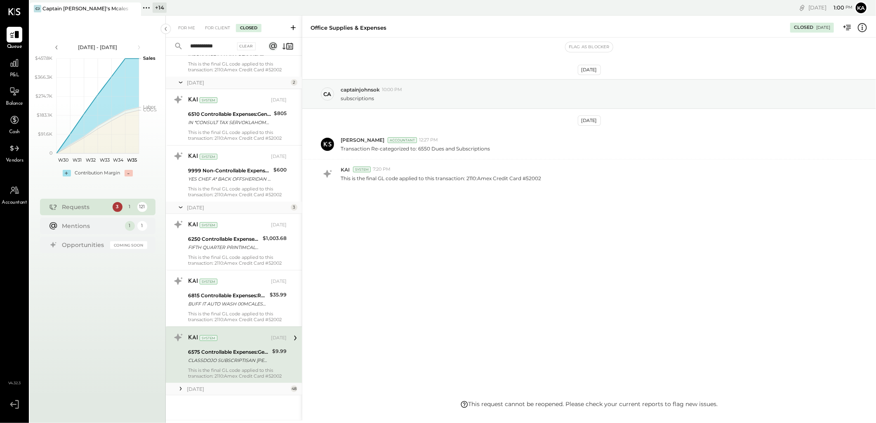
click at [179, 388] on icon at bounding box center [181, 389] width 8 height 8
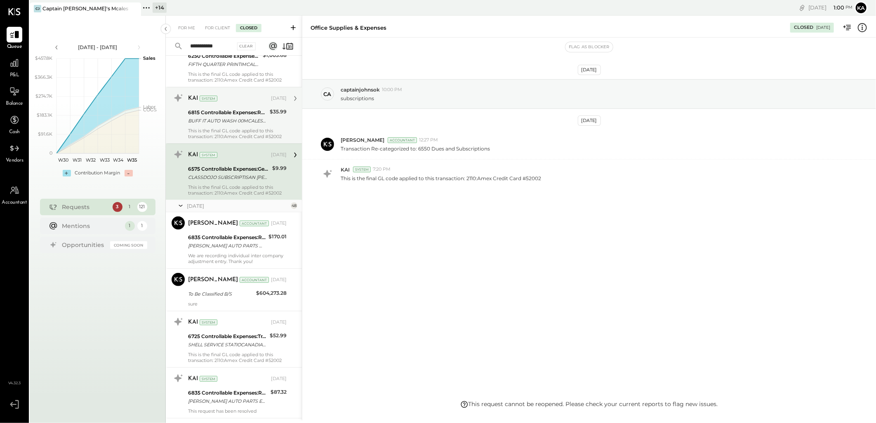
scroll to position [482, 0]
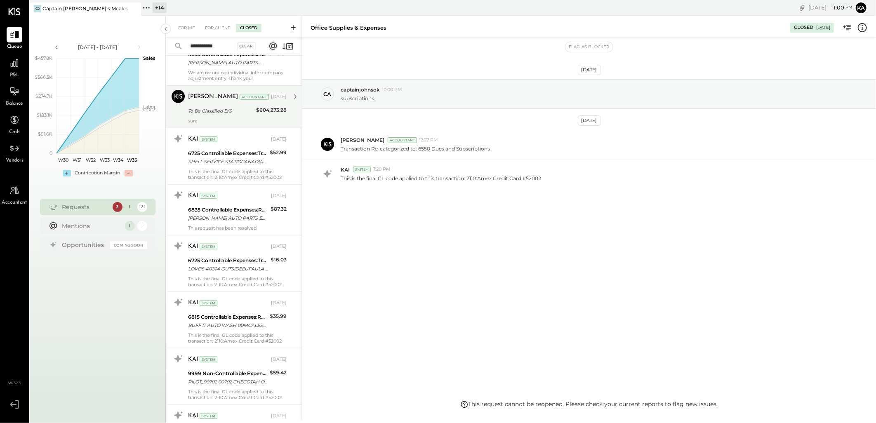
click at [237, 110] on div "To Be Classified B/S" at bounding box center [221, 111] width 66 height 8
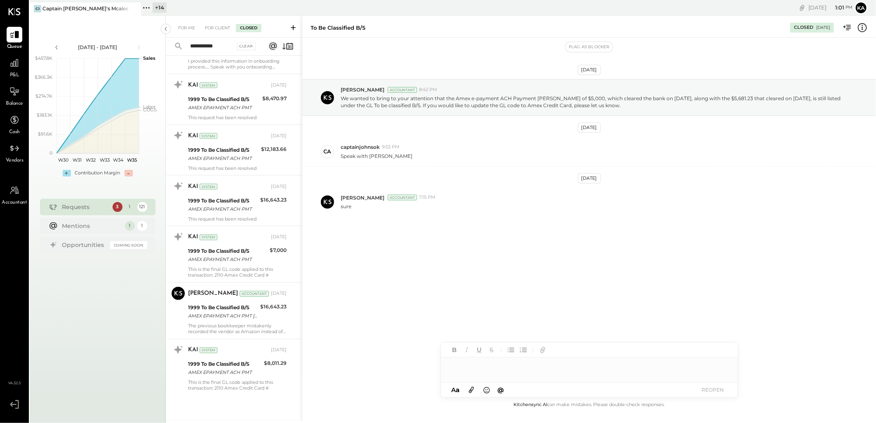
scroll to position [2778, 0]
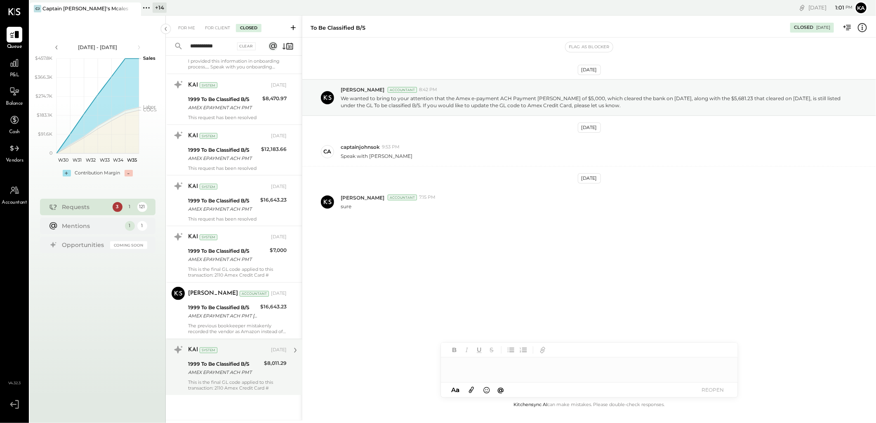
click at [221, 380] on div "KAI System Apr 01, 2025 1999 To Be Classified B/S AMEX EPAYMENT ACH PMT $8,011.…" at bounding box center [237, 368] width 99 height 48
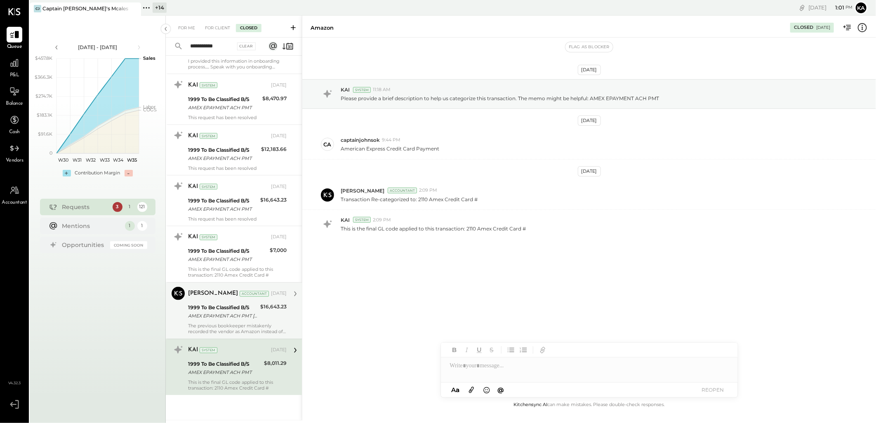
click at [215, 318] on div "AMEX EPAYMENT ACH PMT Michael Evans" at bounding box center [223, 316] width 70 height 8
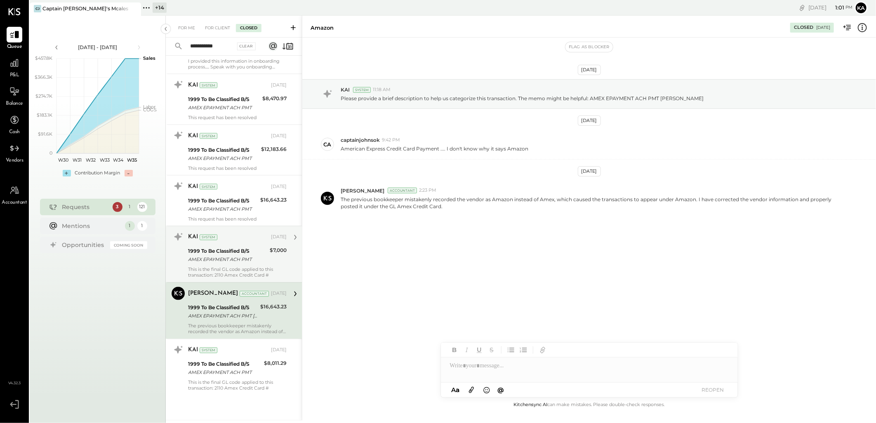
click at [228, 262] on div "AMEX EPAYMENT ACH PMT" at bounding box center [227, 260] width 79 height 8
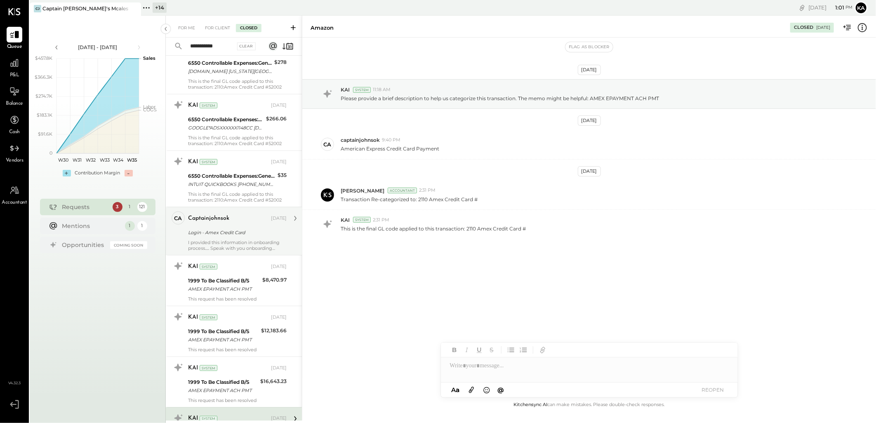
scroll to position [2595, 0]
click at [233, 245] on div "I provided this information in onboarding process..... Speak with you onboardin…" at bounding box center [237, 246] width 99 height 12
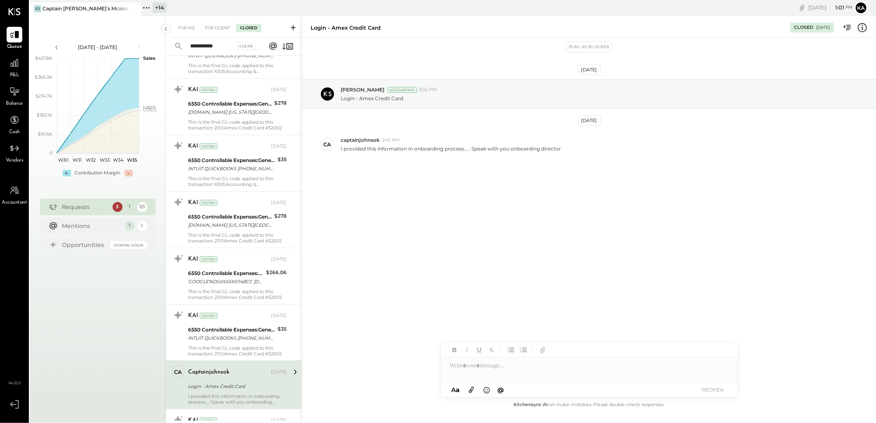
scroll to position [2411, 0]
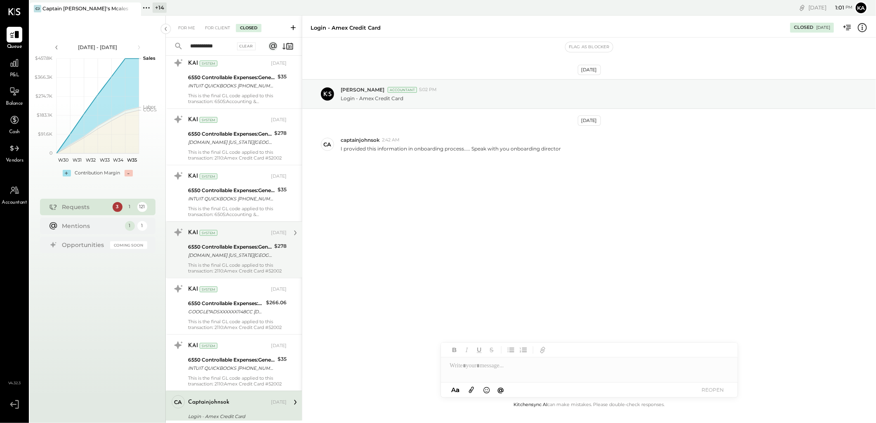
click at [243, 246] on div "6550 Controllable Expenses:General & Administrative Expenses:Dues and Subscript…" at bounding box center [230, 247] width 84 height 8
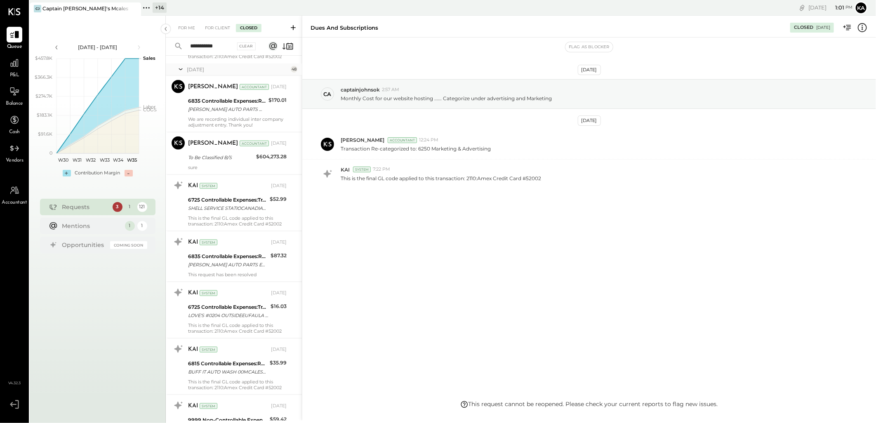
scroll to position [303, 0]
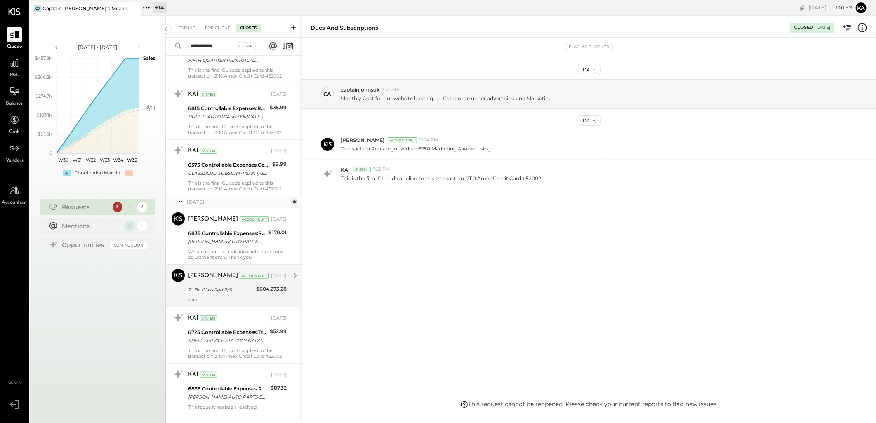
click at [244, 297] on div "sure" at bounding box center [237, 300] width 99 height 6
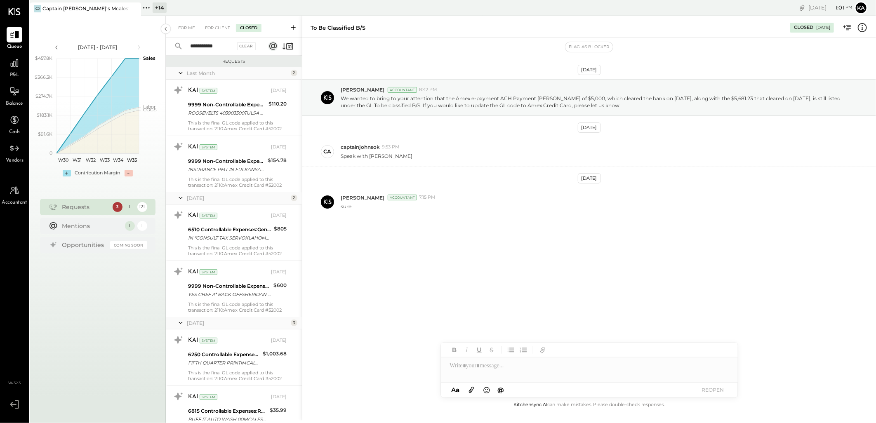
click at [216, 32] on div "For Client" at bounding box center [217, 28] width 33 height 8
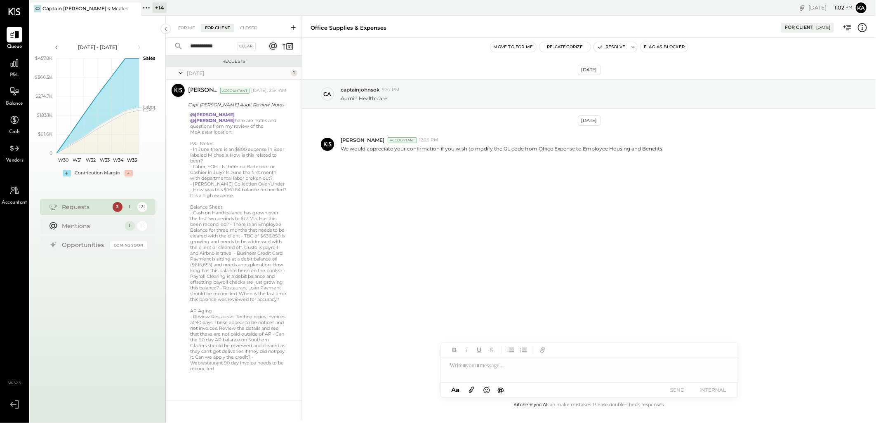
click at [178, 73] on icon at bounding box center [181, 73] width 8 height 21
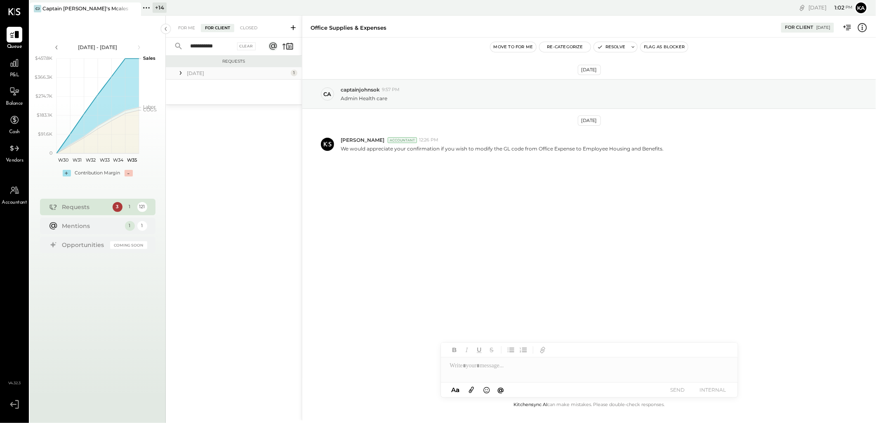
click at [181, 72] on icon at bounding box center [181, 73] width 8 height 8
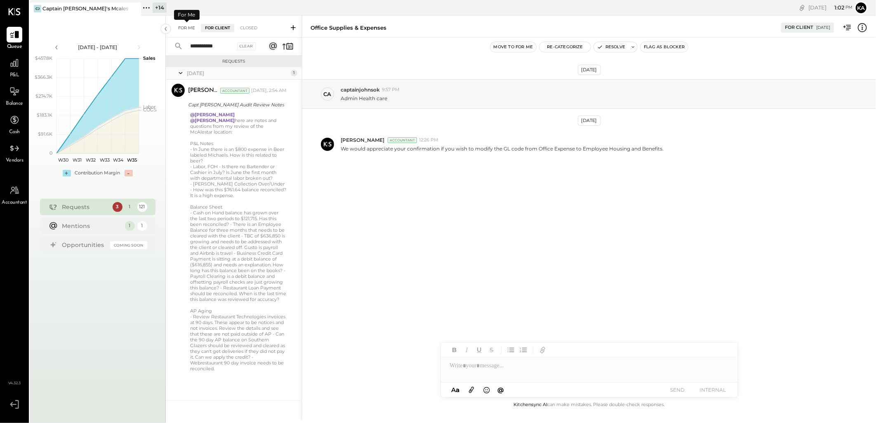
click at [186, 28] on div "For Me" at bounding box center [186, 28] width 25 height 8
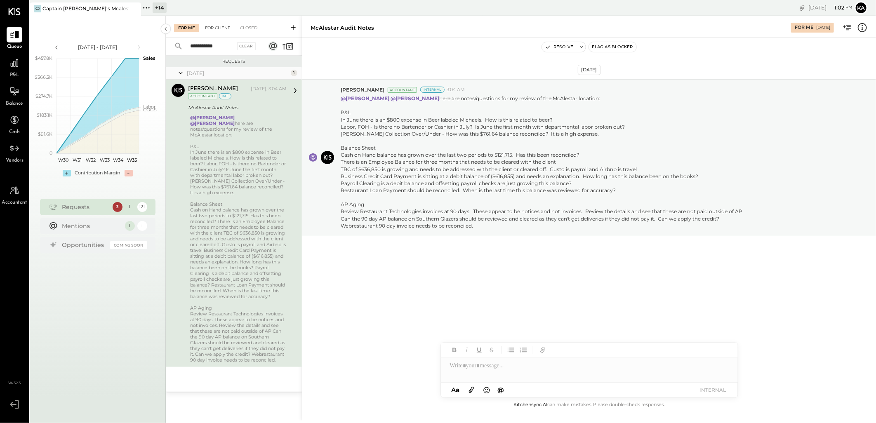
click at [216, 28] on div "For Client" at bounding box center [217, 28] width 33 height 8
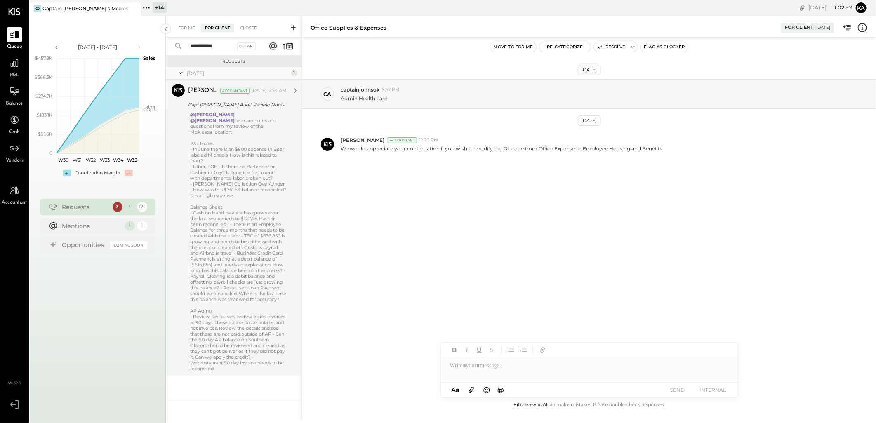
click at [228, 146] on div "- In June there is an $800 expense in Beer labeled Michaels. How is this relate…" at bounding box center [238, 154] width 97 height 17
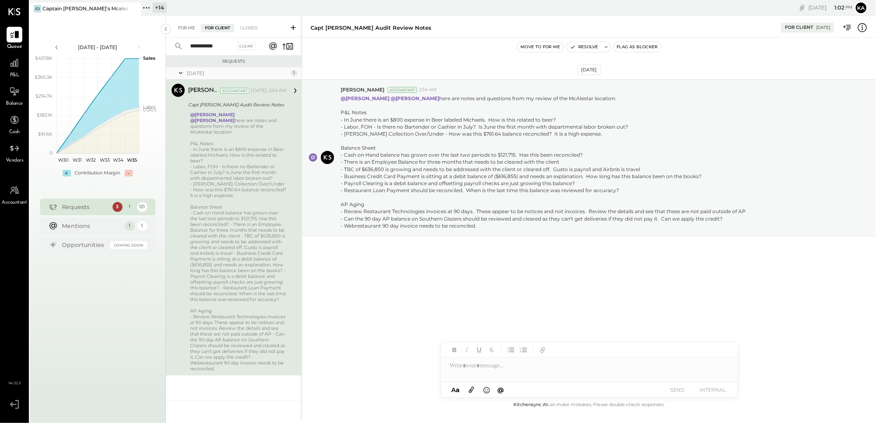
click at [186, 29] on div "For Me" at bounding box center [186, 28] width 25 height 8
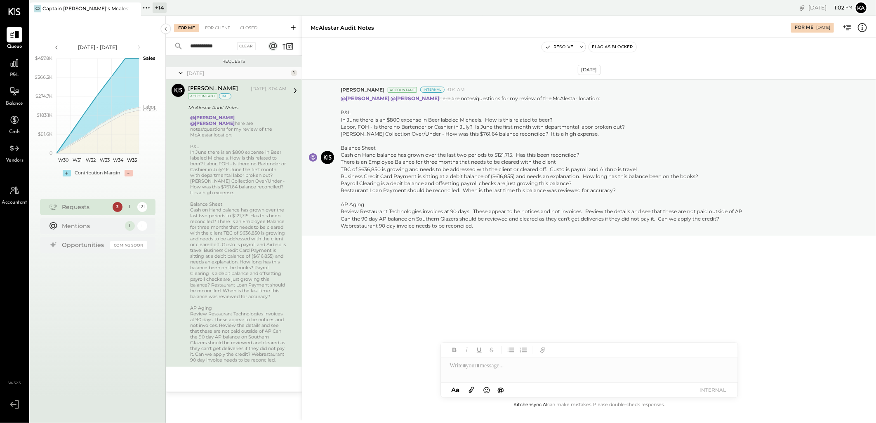
click at [225, 44] on input "**********" at bounding box center [210, 47] width 50 height 14
click at [175, 44] on icon at bounding box center [178, 46] width 9 height 9
click at [181, 46] on icon at bounding box center [178, 46] width 9 height 9
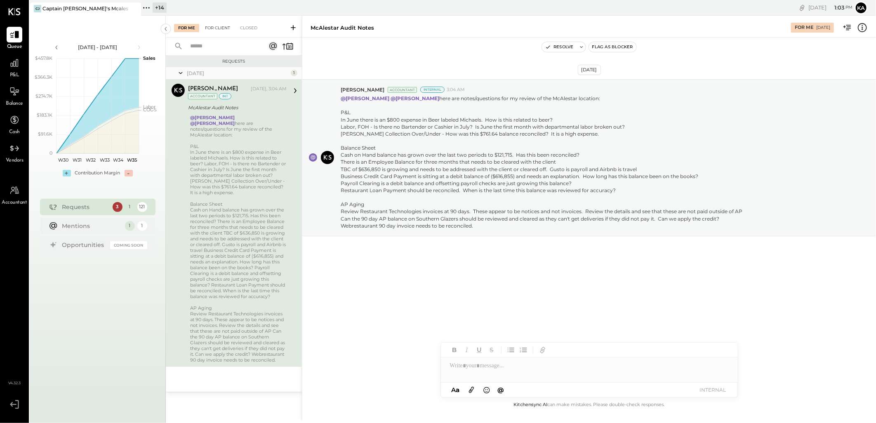
click at [212, 29] on div "For Client" at bounding box center [217, 28] width 33 height 8
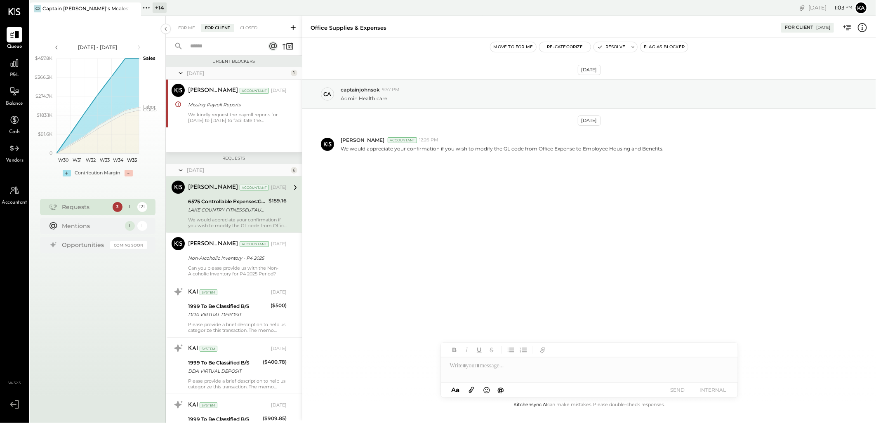
click at [222, 47] on input "text" at bounding box center [222, 47] width 75 height 14
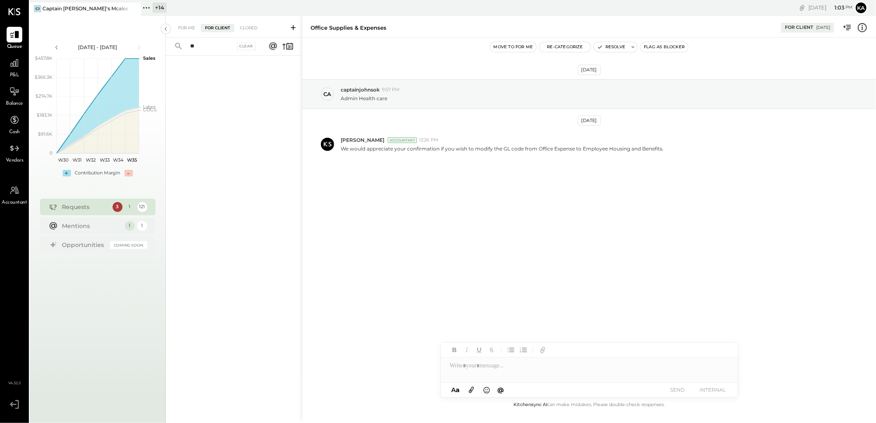
type input "*"
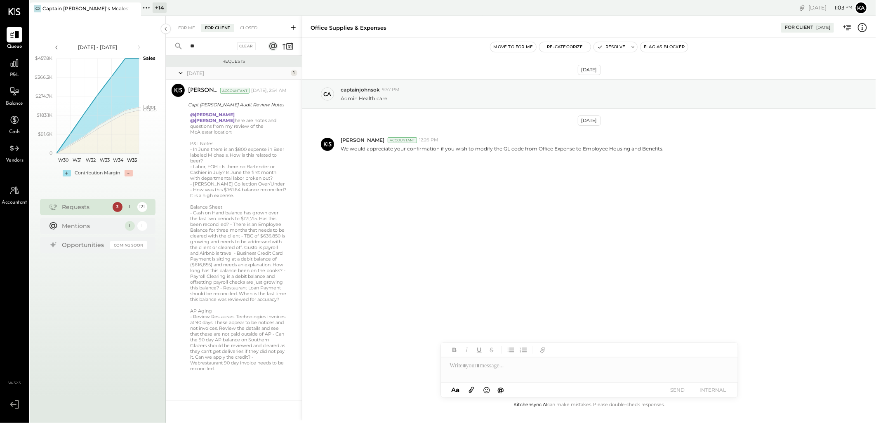
type input "*"
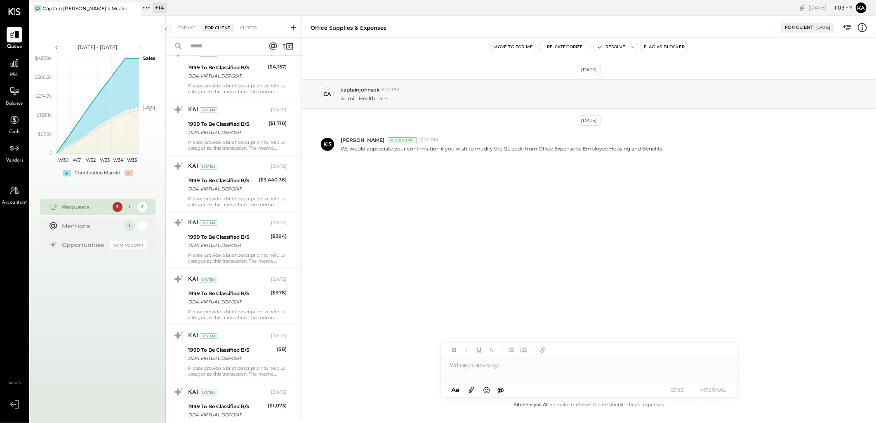
scroll to position [1421, 0]
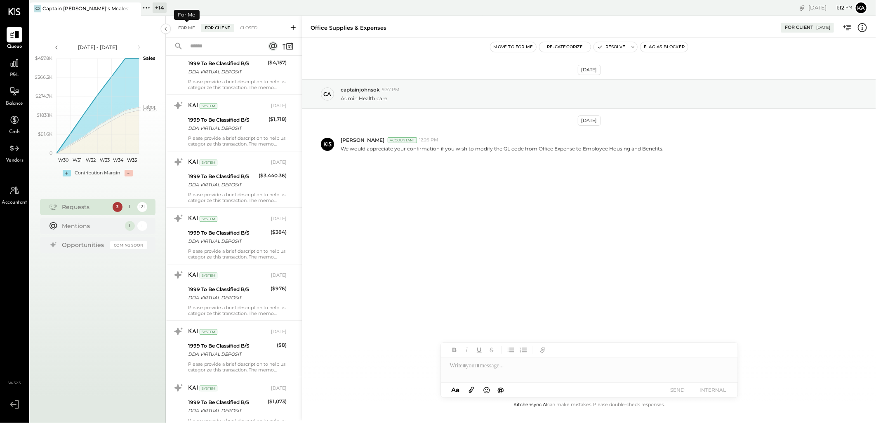
click at [188, 27] on div "For Me" at bounding box center [186, 28] width 25 height 8
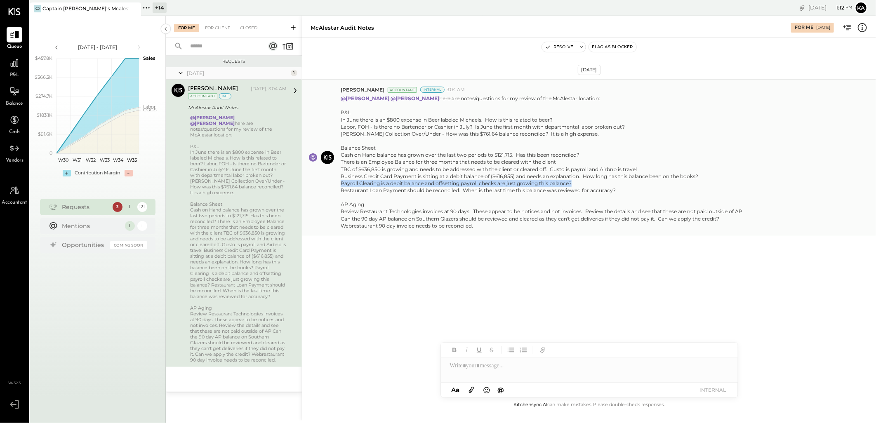
drag, startPoint x: 340, startPoint y: 184, endPoint x: 572, endPoint y: 182, distance: 231.4
click at [572, 182] on div "Cash on Hand balance has grown over the last two periods to $121,715. Has this …" at bounding box center [542, 172] width 402 height 42
copy div "Payroll Clearing is a debit balance and offsetting payroll checks are just grow…"
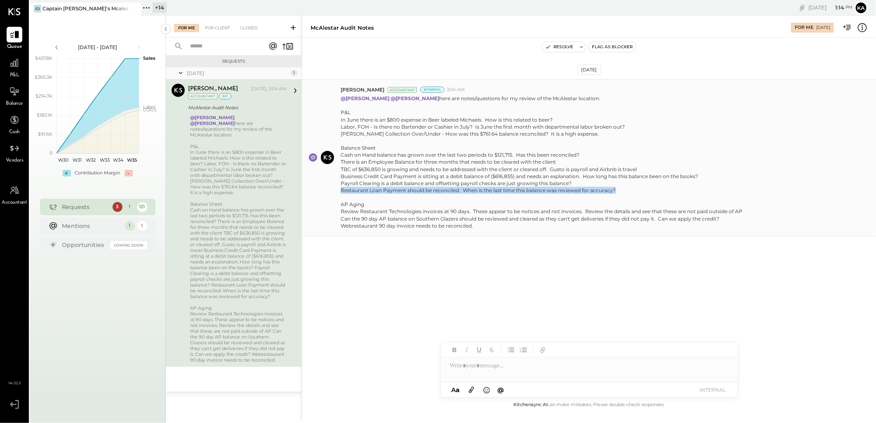
drag, startPoint x: 341, startPoint y: 188, endPoint x: 624, endPoint y: 191, distance: 283.0
click at [624, 191] on div "Cash on Hand balance has grown over the last two periods to $121,715. Has this …" at bounding box center [542, 172] width 402 height 42
copy div "Restaurant Loan Payment should be reconciled. When is the last time this balanc…"
drag, startPoint x: 215, startPoint y: 28, endPoint x: 246, endPoint y: 50, distance: 39.0
click at [215, 28] on div "For Client" at bounding box center [217, 28] width 33 height 8
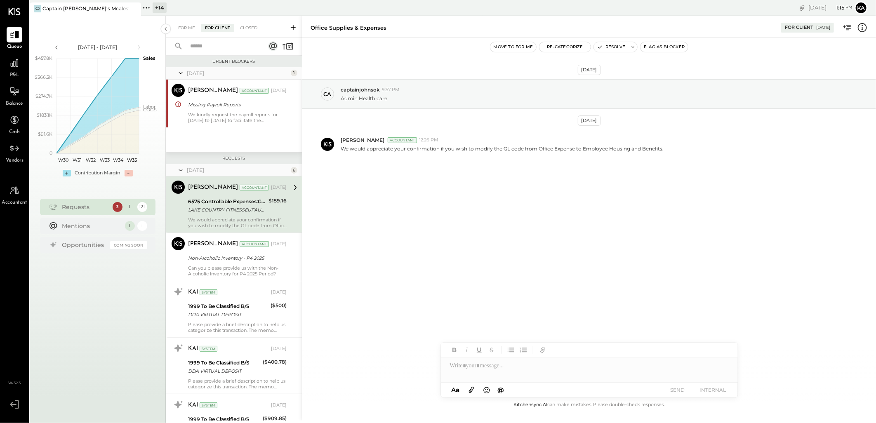
click at [228, 49] on input "text" at bounding box center [222, 47] width 75 height 14
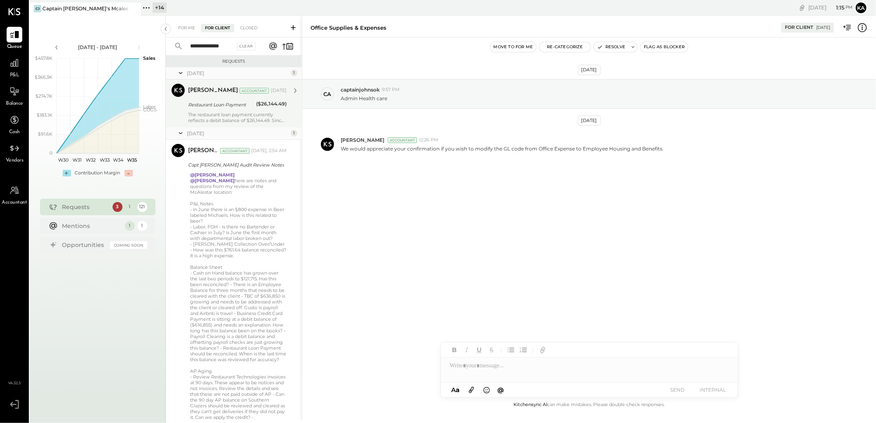
type input "**********"
click at [220, 110] on div "Kapil Pandya Accountant Jun 04, 2025 Restaurant Loan Payment ($26,144.49) The r…" at bounding box center [237, 104] width 99 height 40
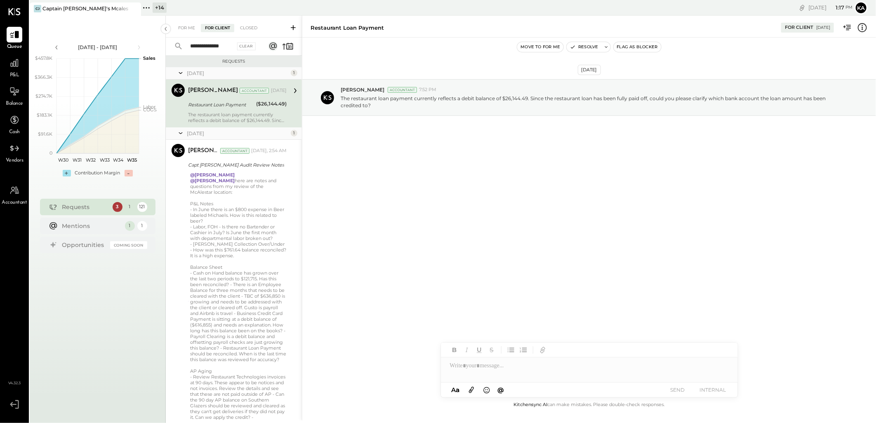
drag, startPoint x: 255, startPoint y: 27, endPoint x: 261, endPoint y: 32, distance: 8.3
click at [255, 27] on div "Closed" at bounding box center [249, 28] width 26 height 8
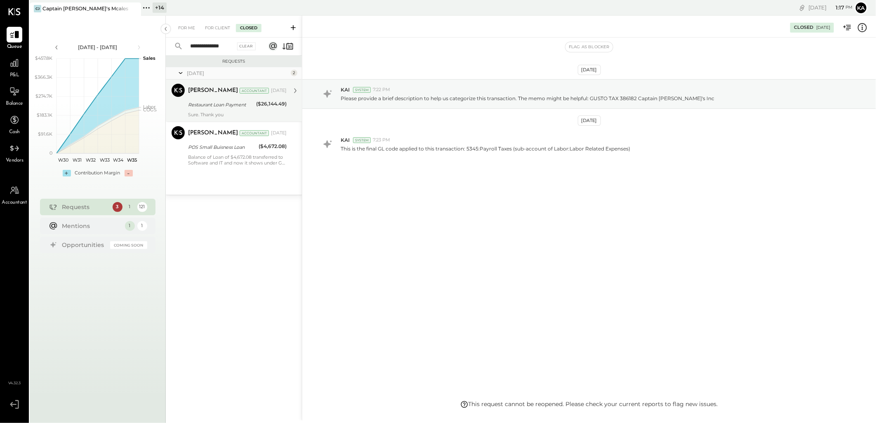
click at [229, 102] on div "Restaurant Loan Payment" at bounding box center [221, 105] width 66 height 8
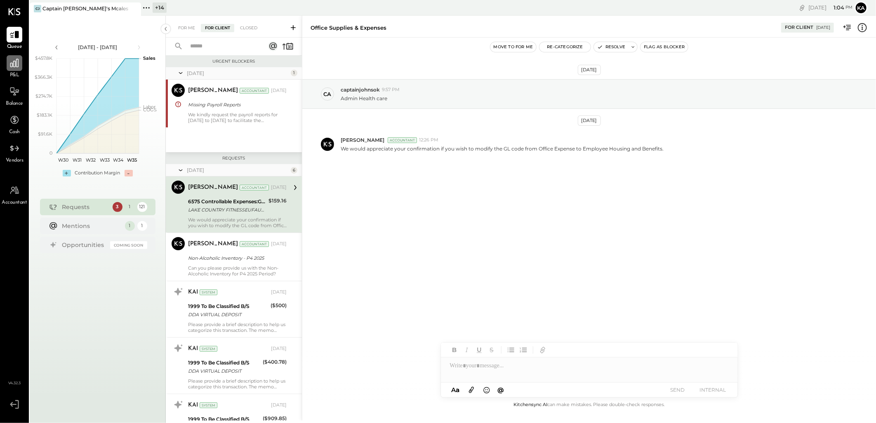
click at [16, 63] on icon at bounding box center [14, 63] width 11 height 11
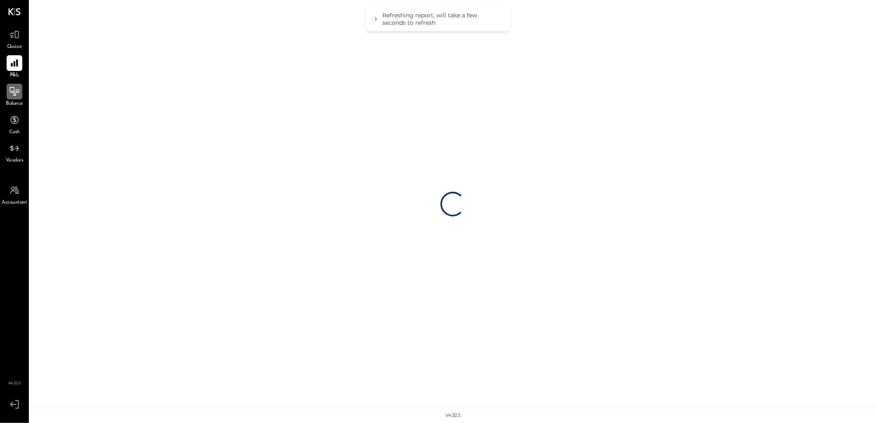
click at [15, 97] on icon at bounding box center [14, 91] width 11 height 11
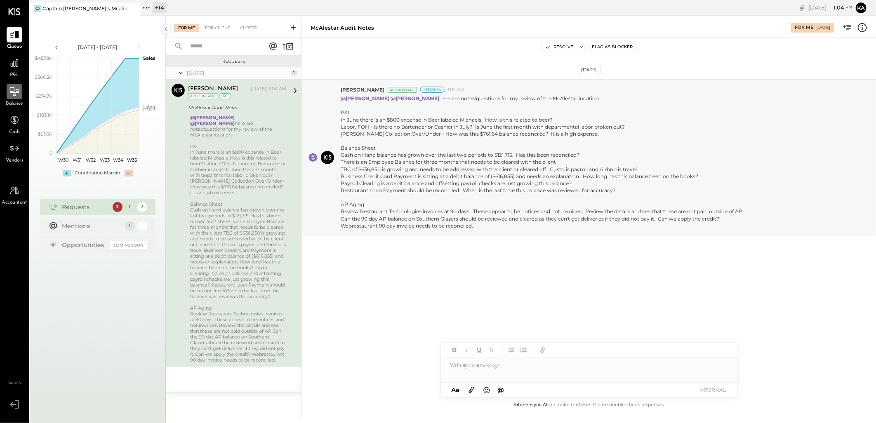
click at [14, 93] on icon at bounding box center [14, 91] width 11 height 11
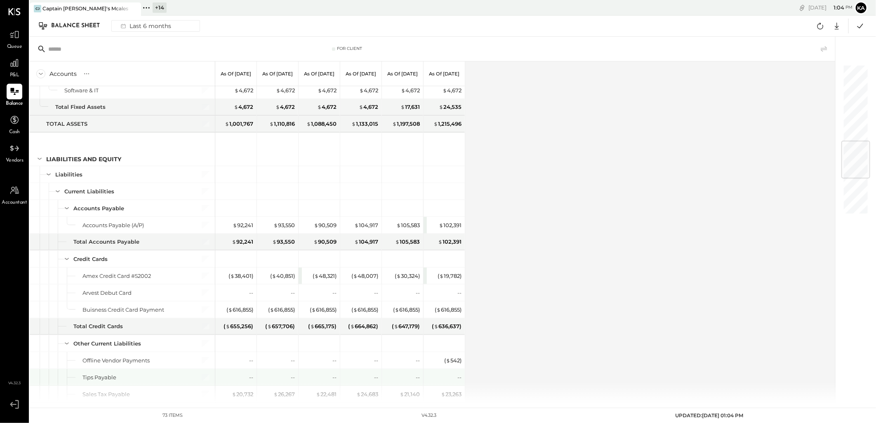
scroll to position [733, 0]
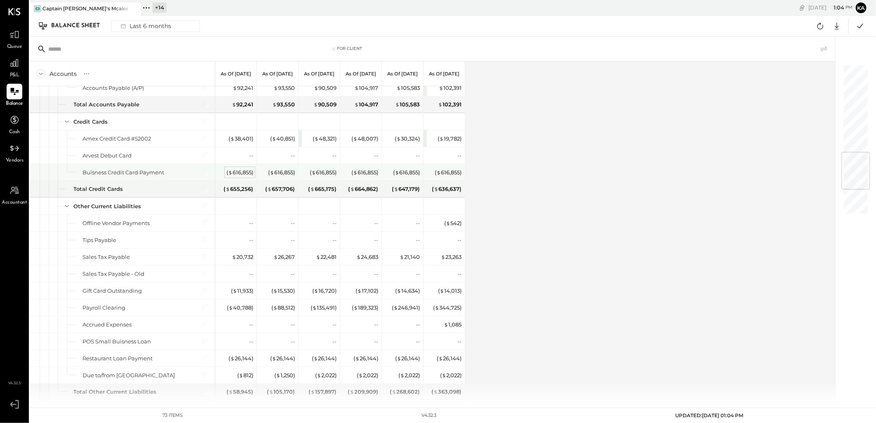
click at [245, 173] on div "( $ 616,855 )" at bounding box center [239, 173] width 27 height 8
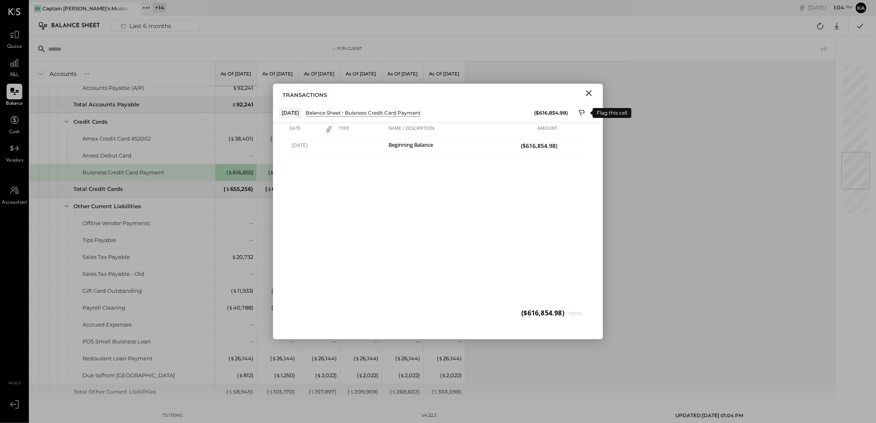
click at [580, 112] on icon at bounding box center [582, 113] width 6 height 6
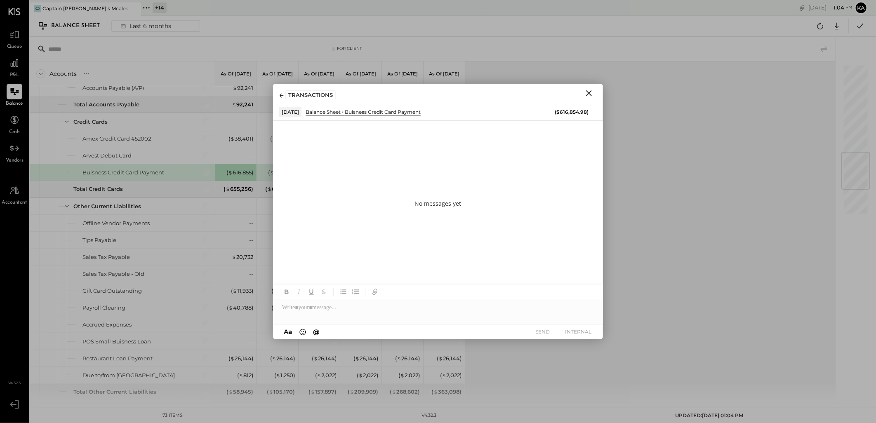
click at [592, 93] on icon "Close" at bounding box center [589, 93] width 10 height 10
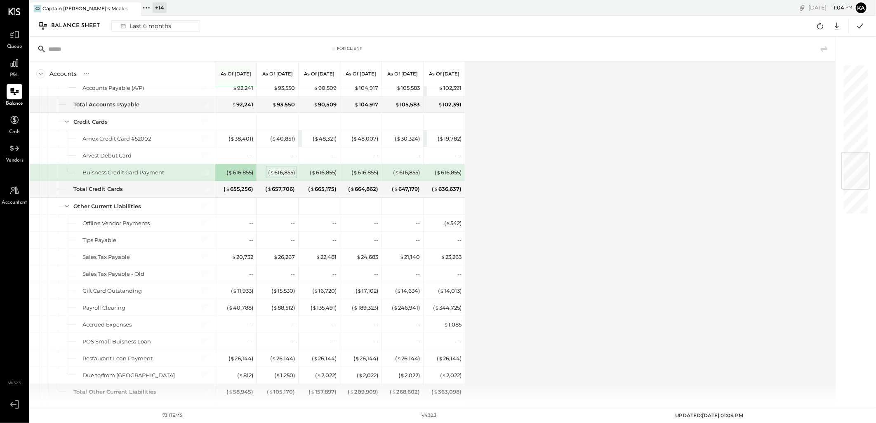
click at [284, 174] on div "( $ 616,855 )" at bounding box center [281, 173] width 27 height 8
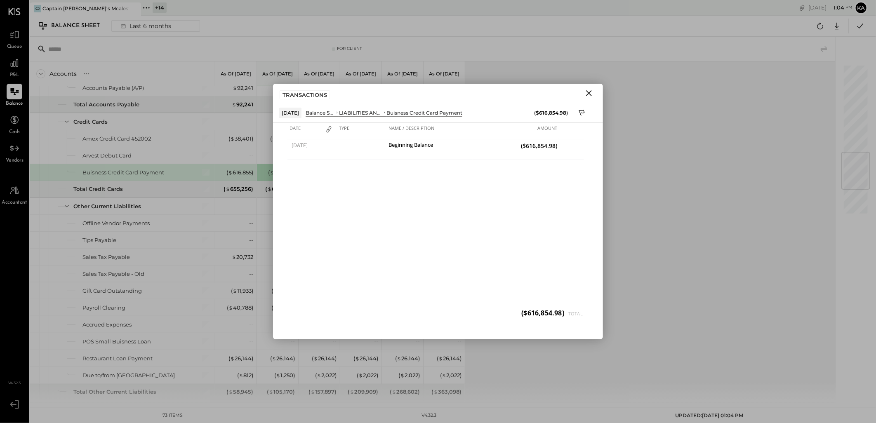
click at [591, 93] on icon "Close" at bounding box center [589, 93] width 10 height 10
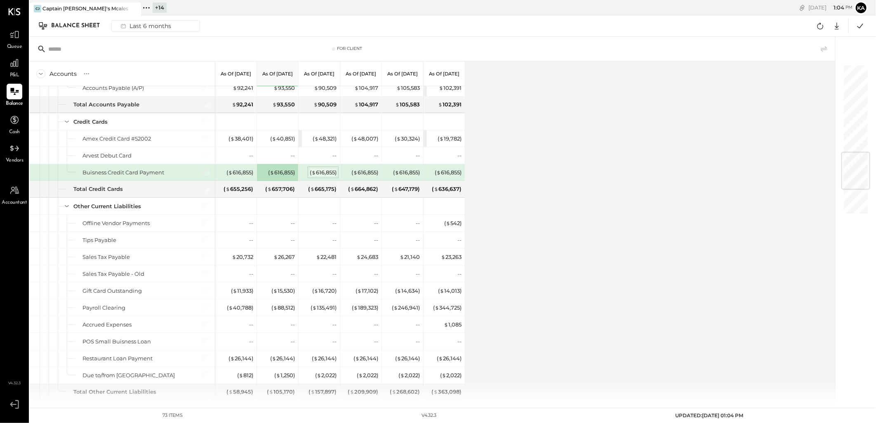
click at [321, 174] on div "( $ 616,855 )" at bounding box center [323, 173] width 27 height 8
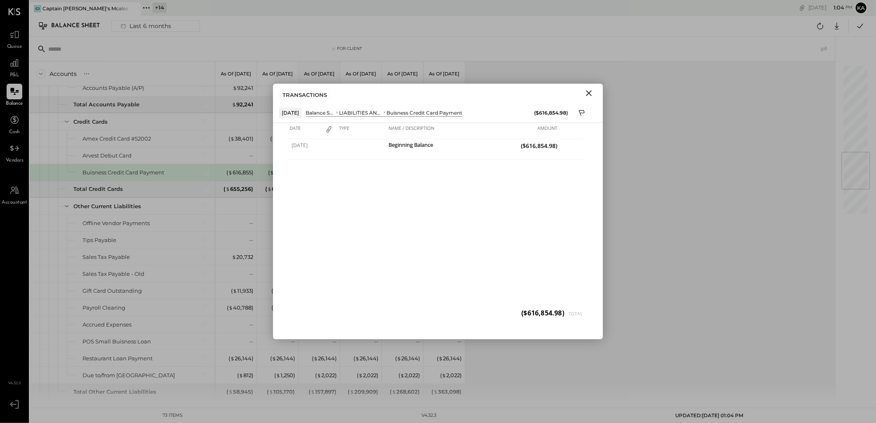
click at [590, 95] on icon "Close" at bounding box center [589, 93] width 6 height 6
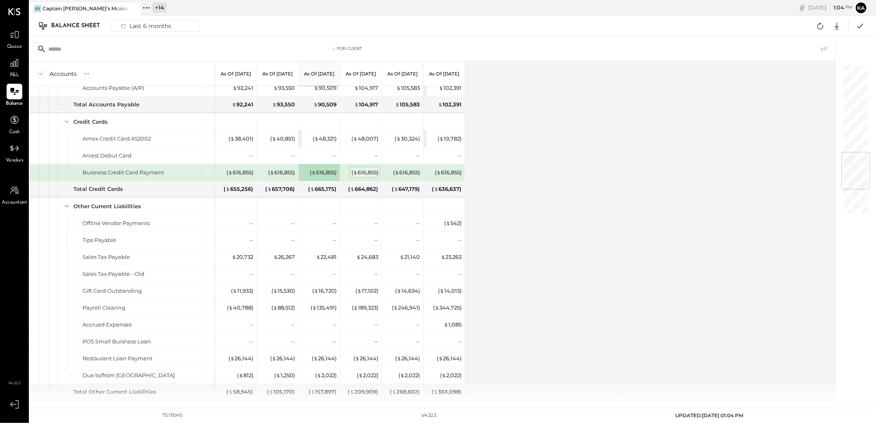
click at [359, 173] on div "( $ 616,855 )" at bounding box center [364, 173] width 27 height 8
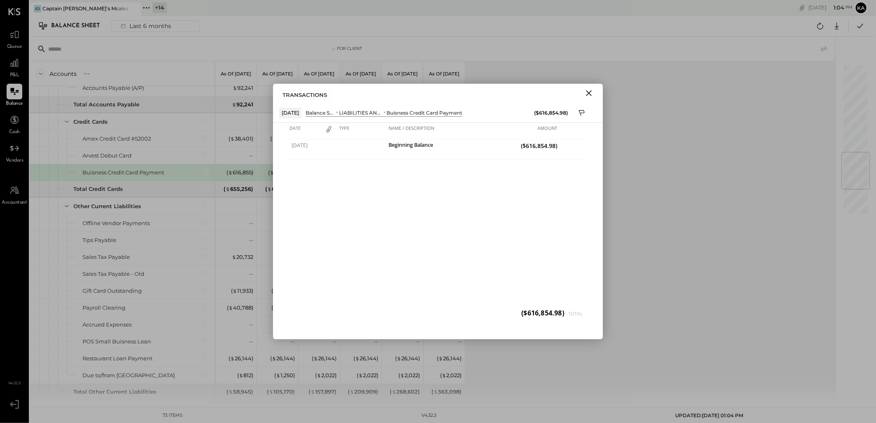
click at [589, 94] on icon "Close" at bounding box center [589, 93] width 6 height 6
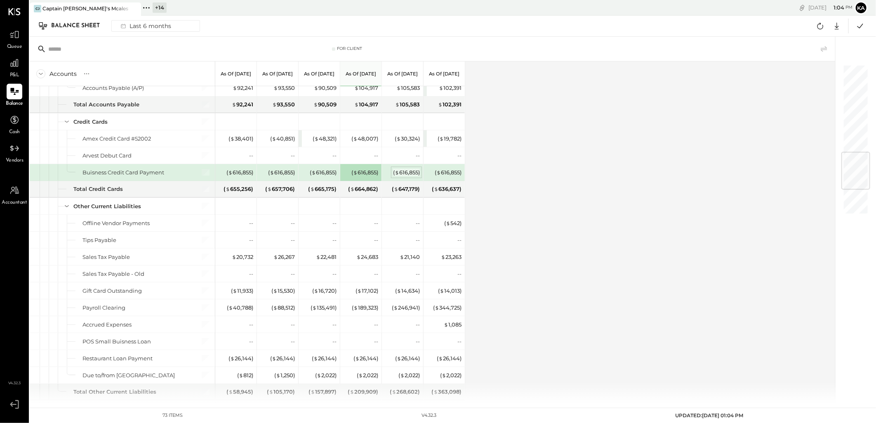
click at [407, 172] on div "( $ 616,855 )" at bounding box center [406, 173] width 27 height 8
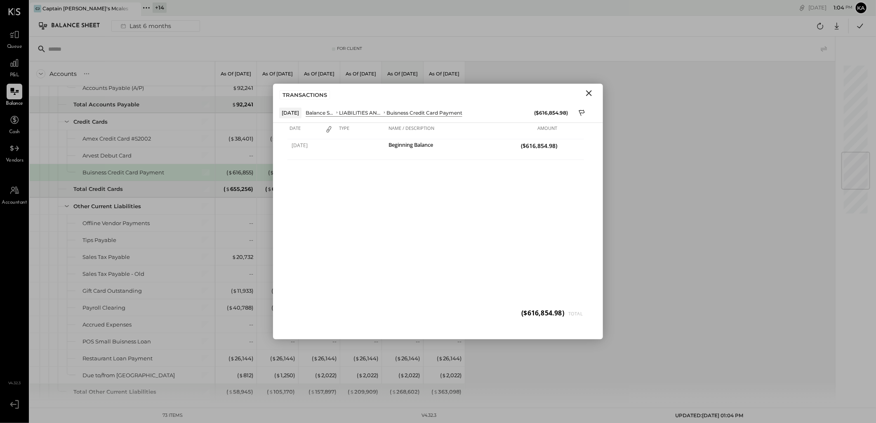
click at [590, 93] on icon "Close" at bounding box center [589, 93] width 6 height 6
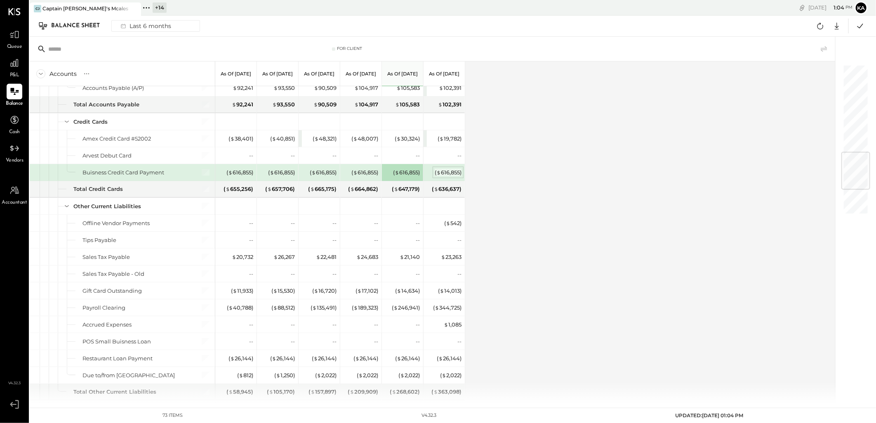
click at [456, 171] on div "( $ 616,855 )" at bounding box center [448, 173] width 27 height 8
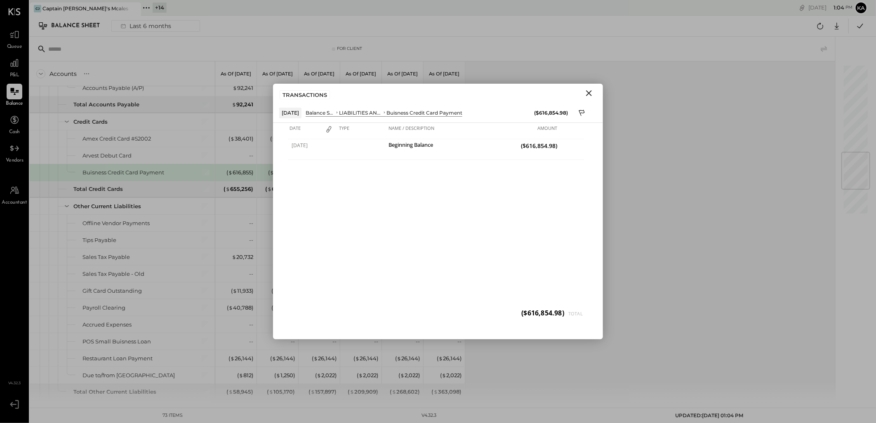
click at [589, 95] on icon "Close" at bounding box center [589, 93] width 10 height 10
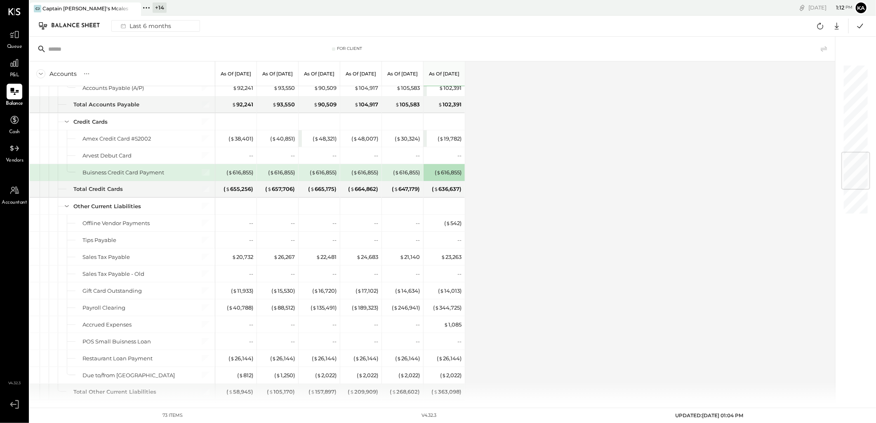
click at [596, 252] on div "Accounts S GL As of [DATE] As of [DATE] As of [DATE] As of [DATE] As of [DATE] …" at bounding box center [433, 232] width 807 height 342
